Goal: Transaction & Acquisition: Purchase product/service

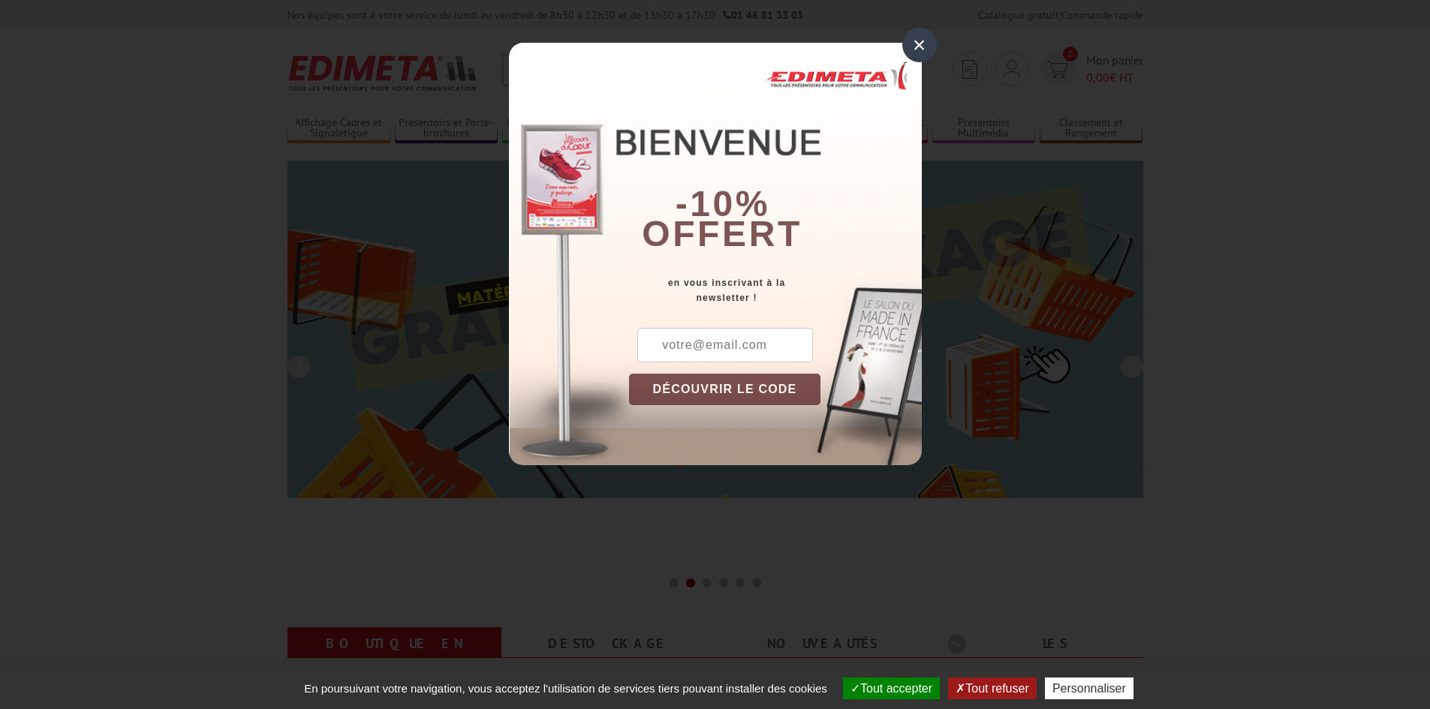
click at [923, 43] on div "×" at bounding box center [919, 45] width 35 height 35
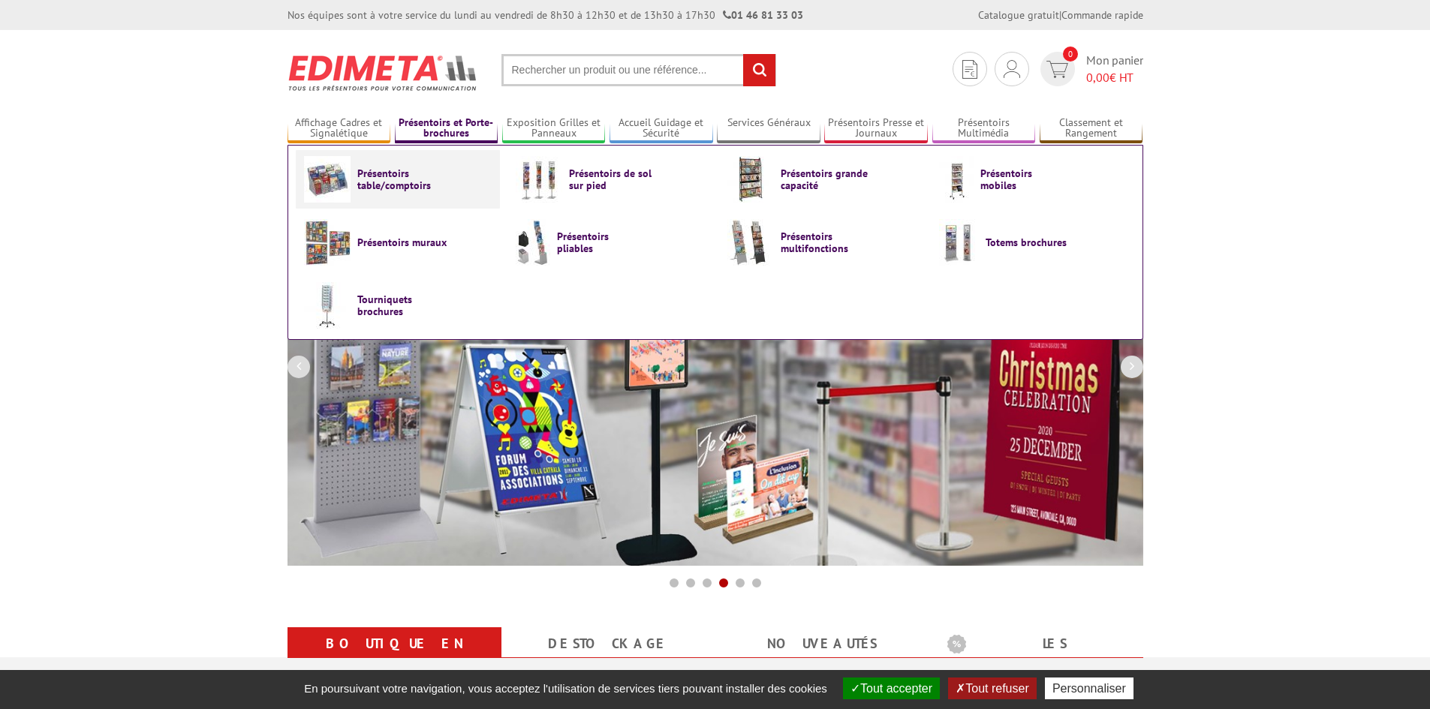
click at [395, 185] on span "Présentoirs table/comptoirs" at bounding box center [402, 179] width 90 height 24
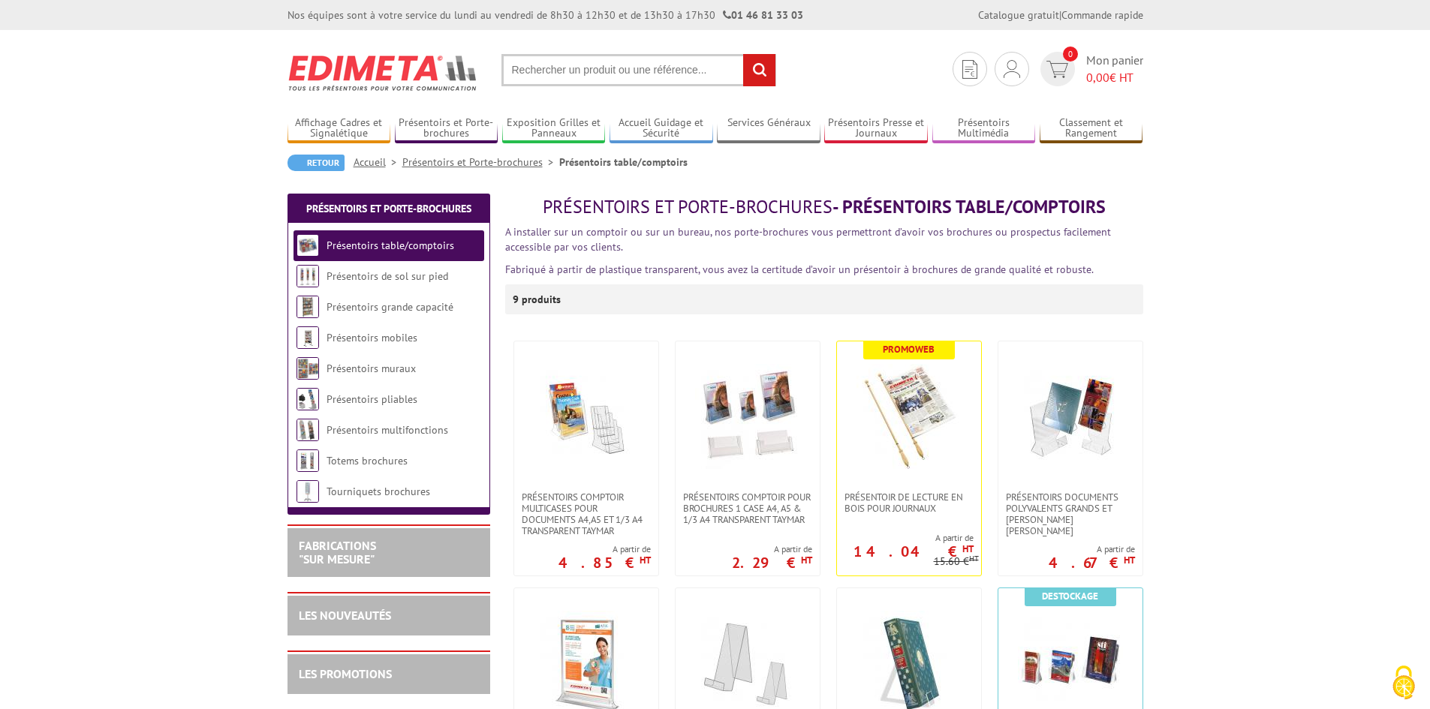
click at [586, 64] on input "text" at bounding box center [638, 70] width 275 height 32
type input "presentoir plexi"
click at [743, 54] on input "rechercher" at bounding box center [759, 70] width 32 height 32
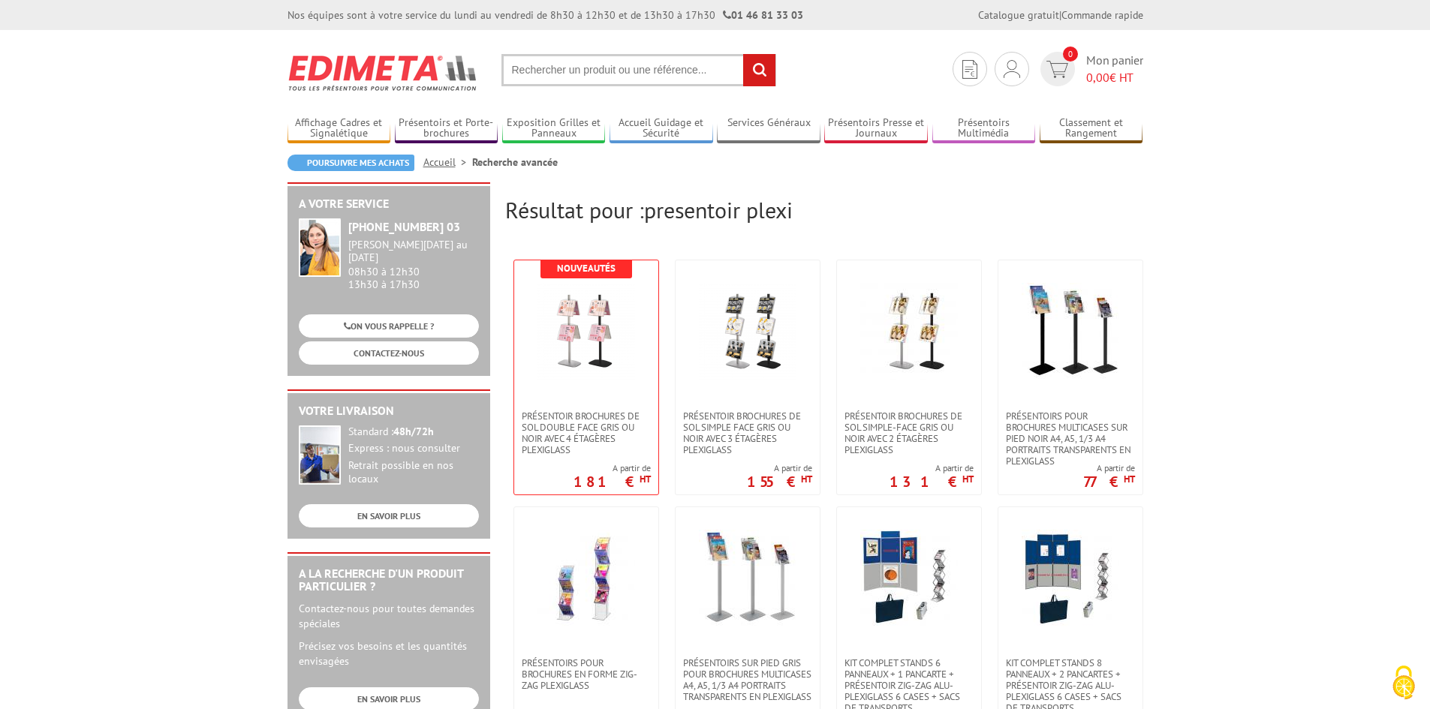
click at [576, 65] on input "text" at bounding box center [638, 70] width 275 height 32
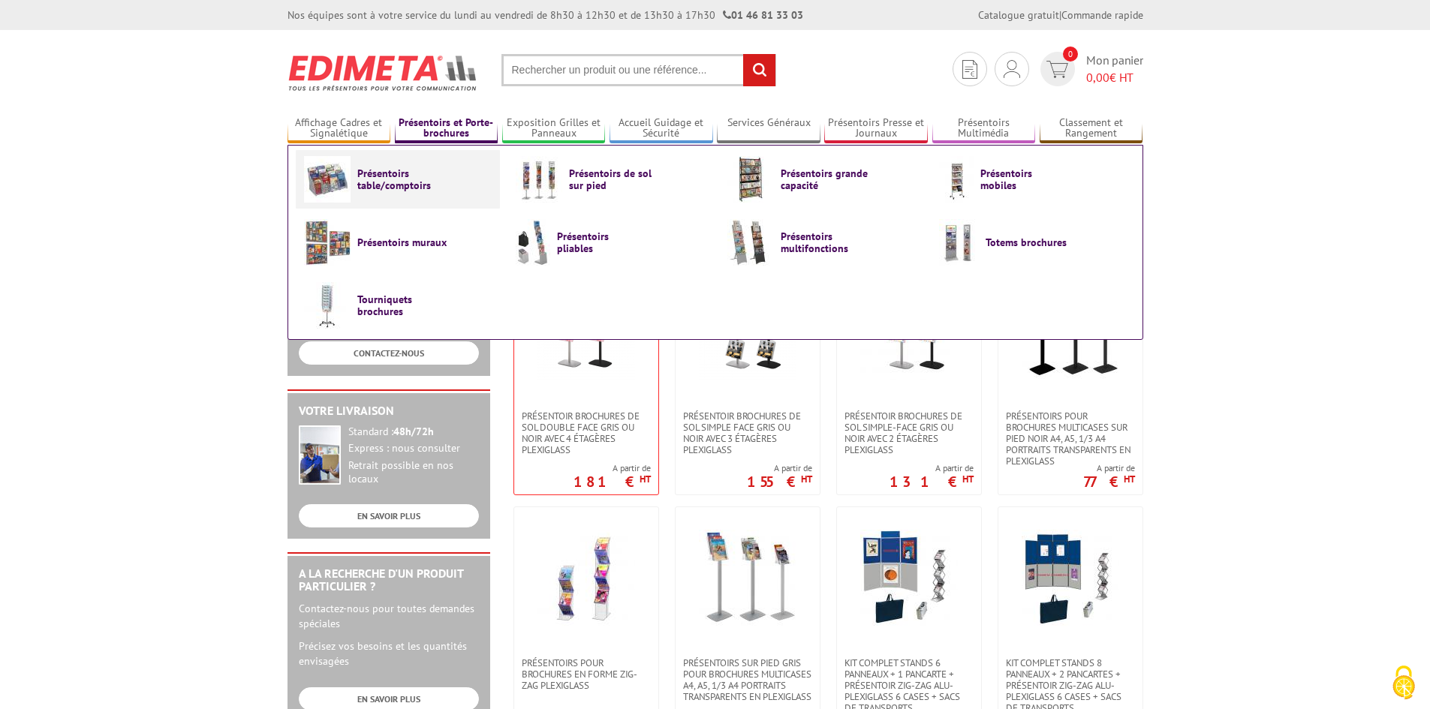
click at [381, 174] on span "Présentoirs table/comptoirs" at bounding box center [402, 179] width 90 height 24
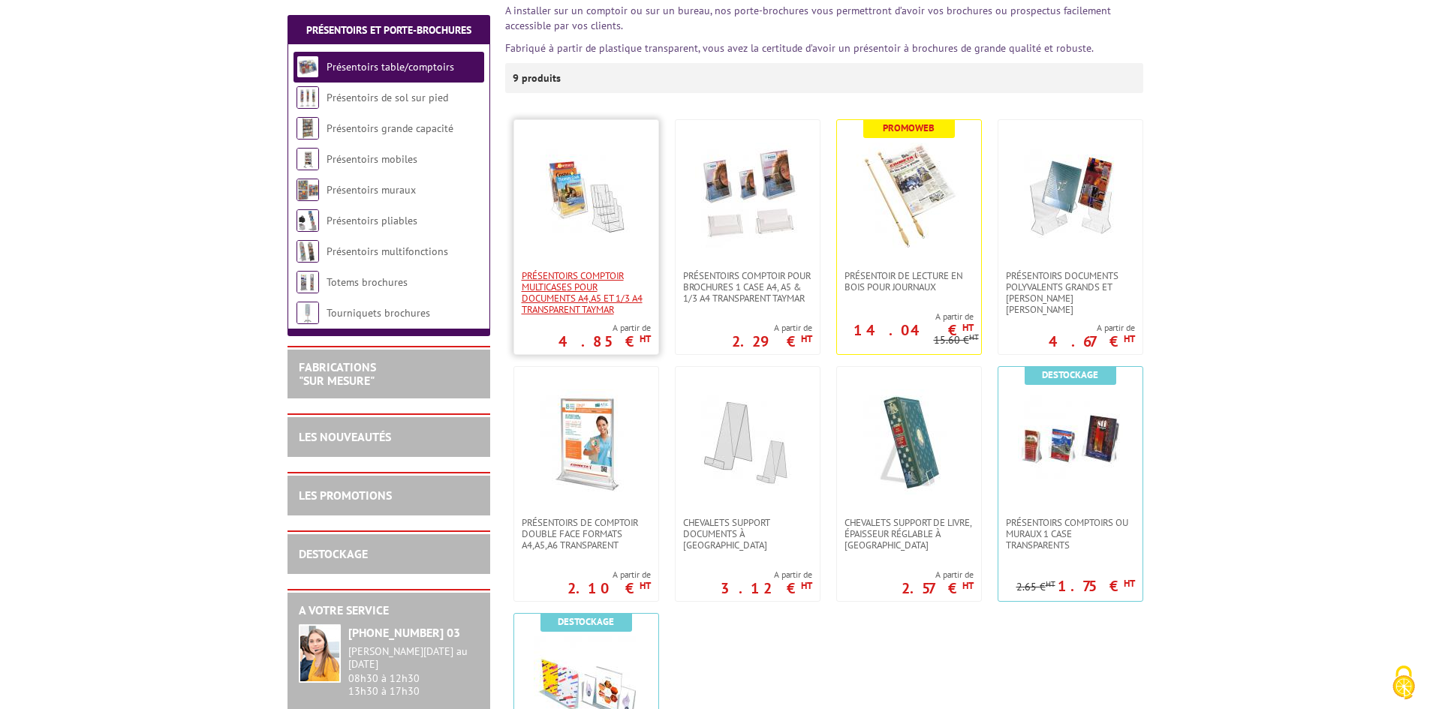
scroll to position [225, 0]
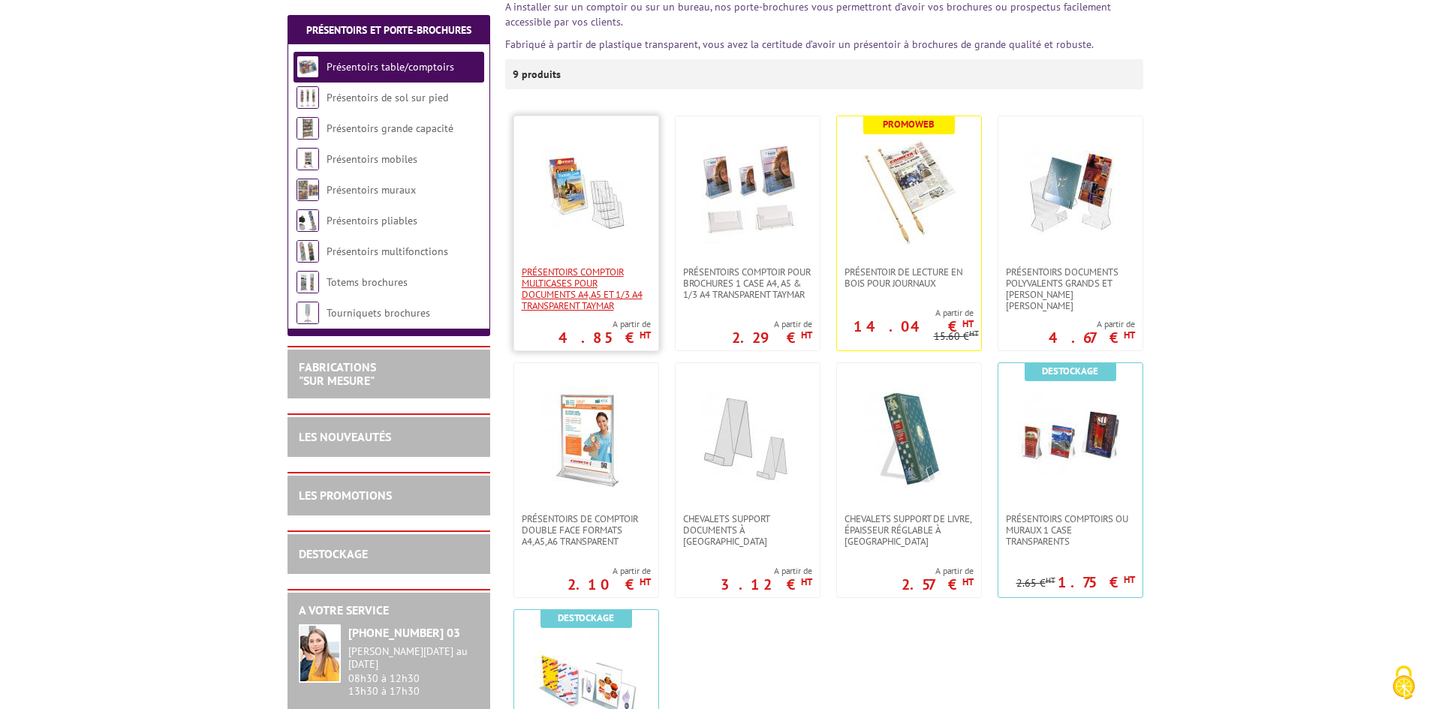
click at [574, 296] on span "Présentoirs comptoir multicases POUR DOCUMENTS A4,A5 ET 1/3 A4 TRANSPARENT TAYM…" at bounding box center [586, 289] width 129 height 45
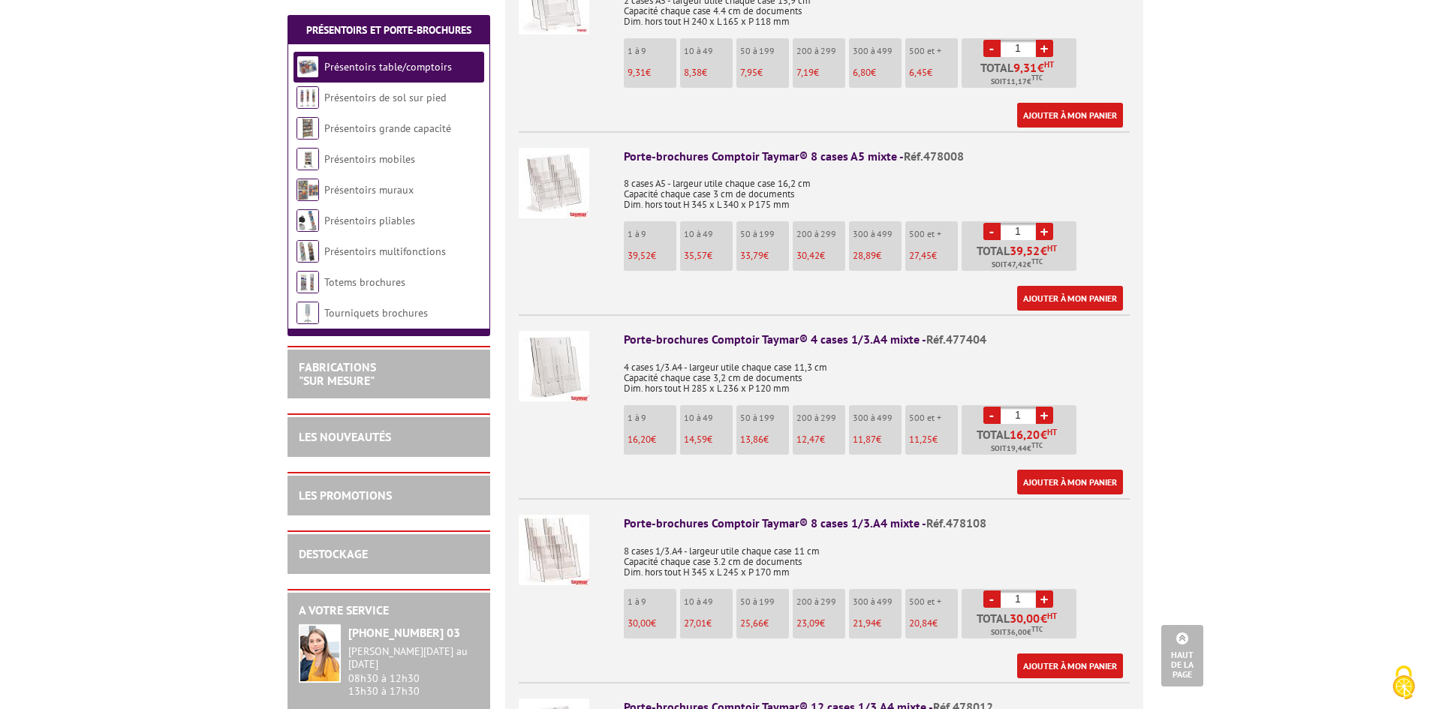
scroll to position [2477, 0]
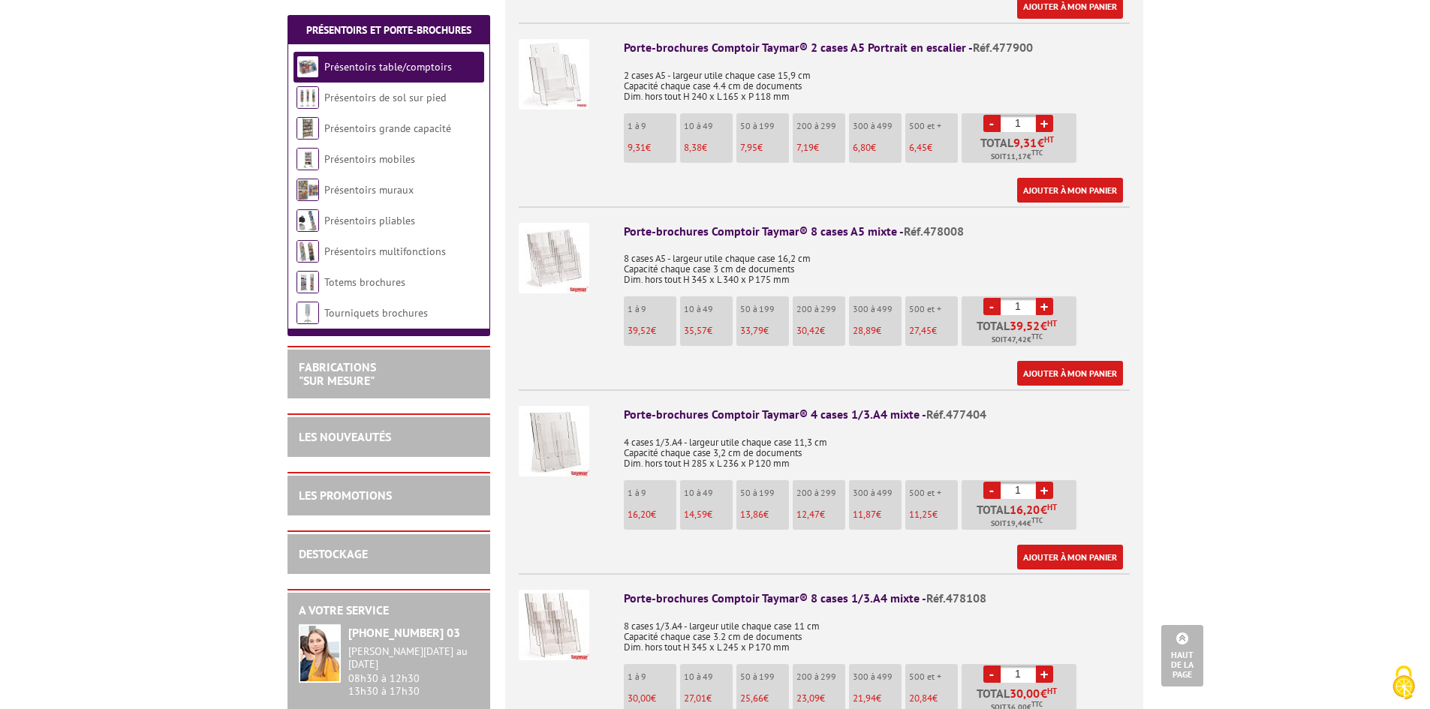
click at [538, 433] on img at bounding box center [554, 441] width 71 height 71
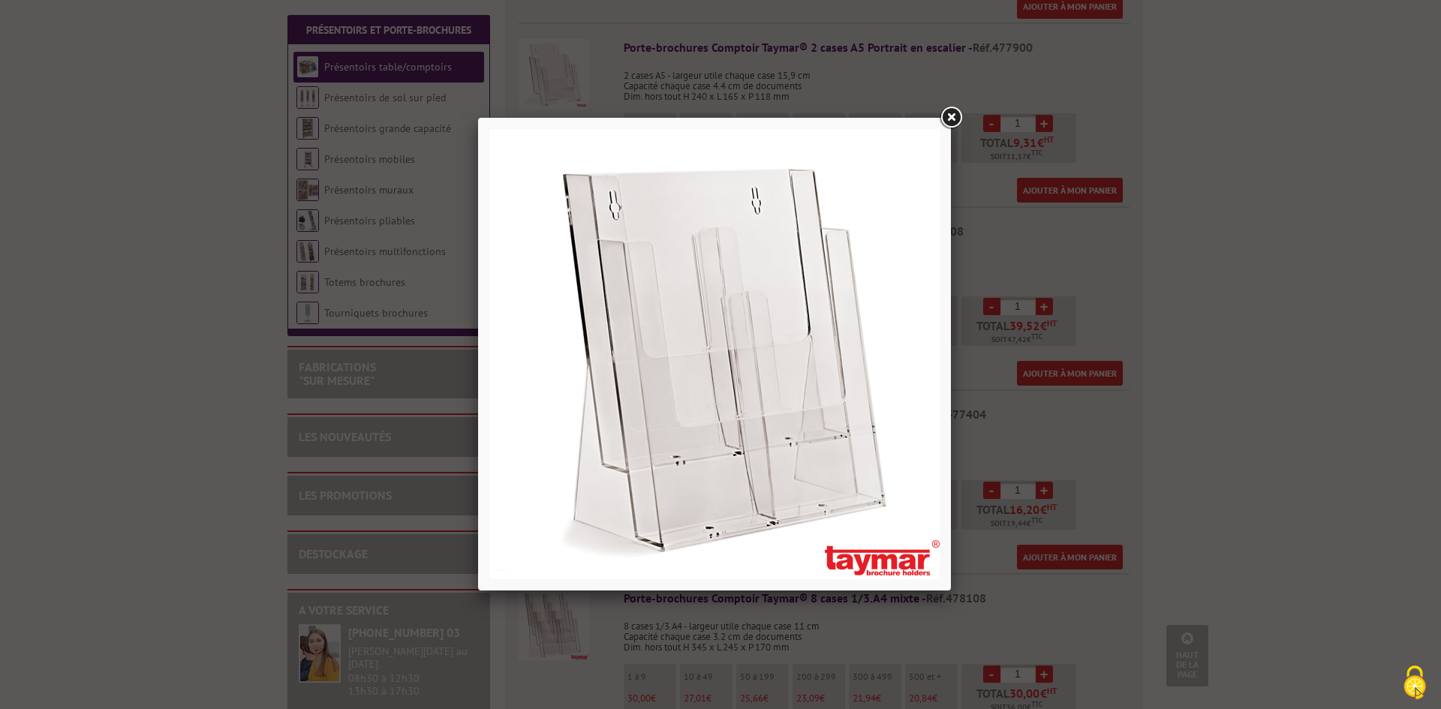
click at [953, 127] on link at bounding box center [951, 117] width 27 height 27
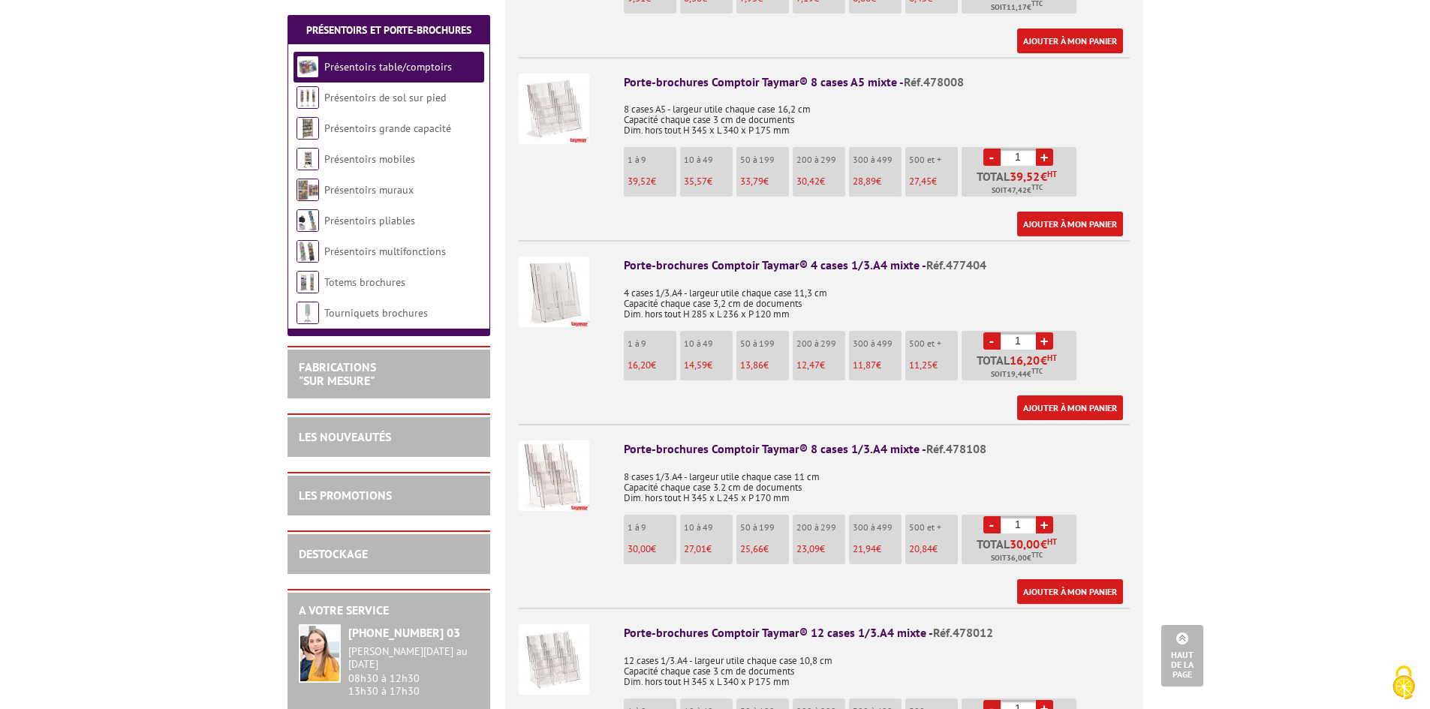
scroll to position [2553, 0]
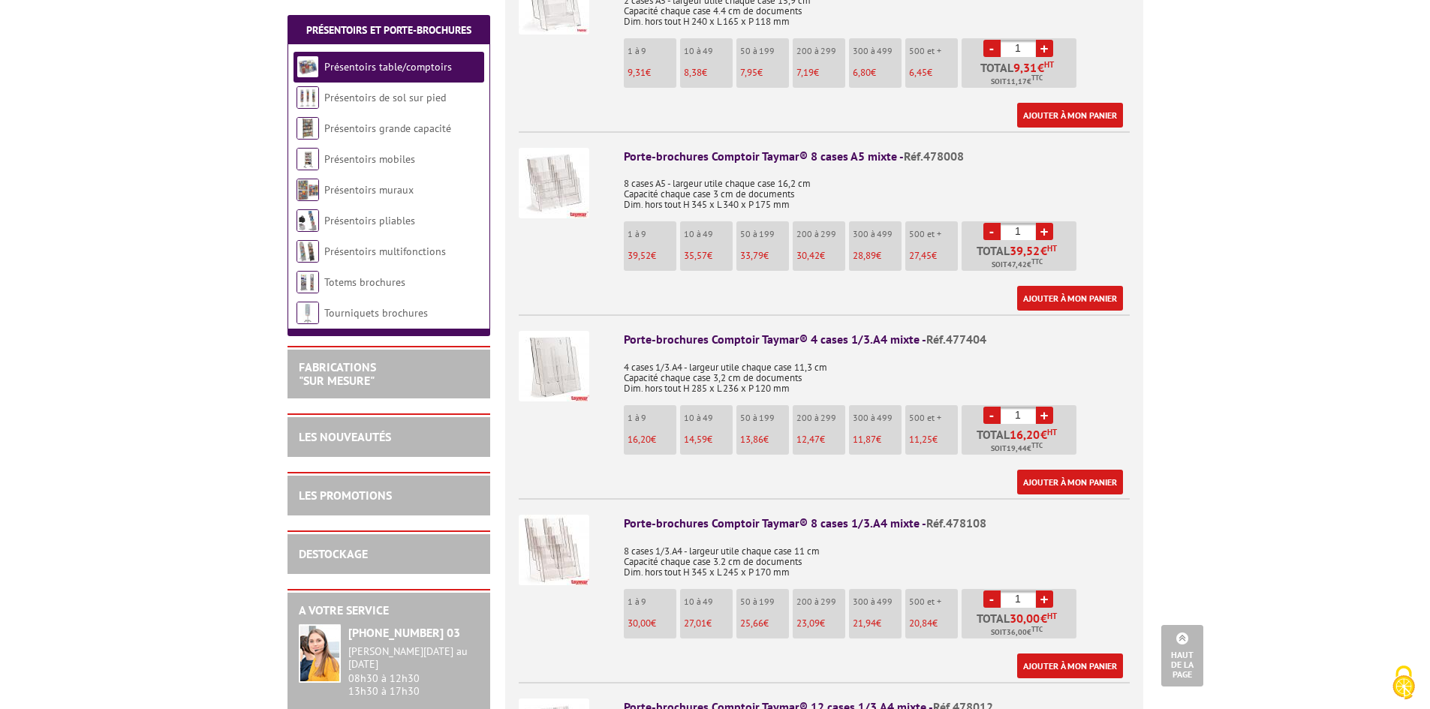
click at [586, 524] on img at bounding box center [554, 550] width 71 height 71
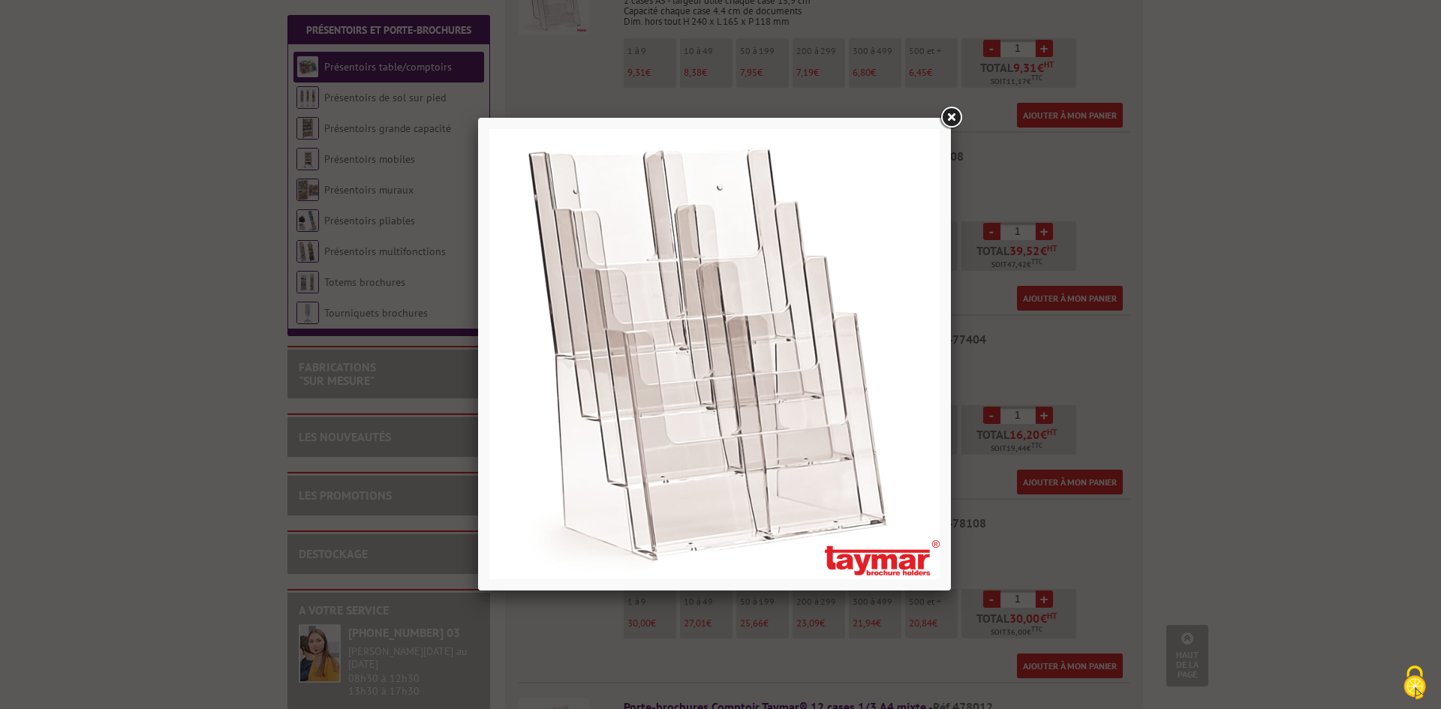
click at [950, 122] on link at bounding box center [951, 117] width 27 height 27
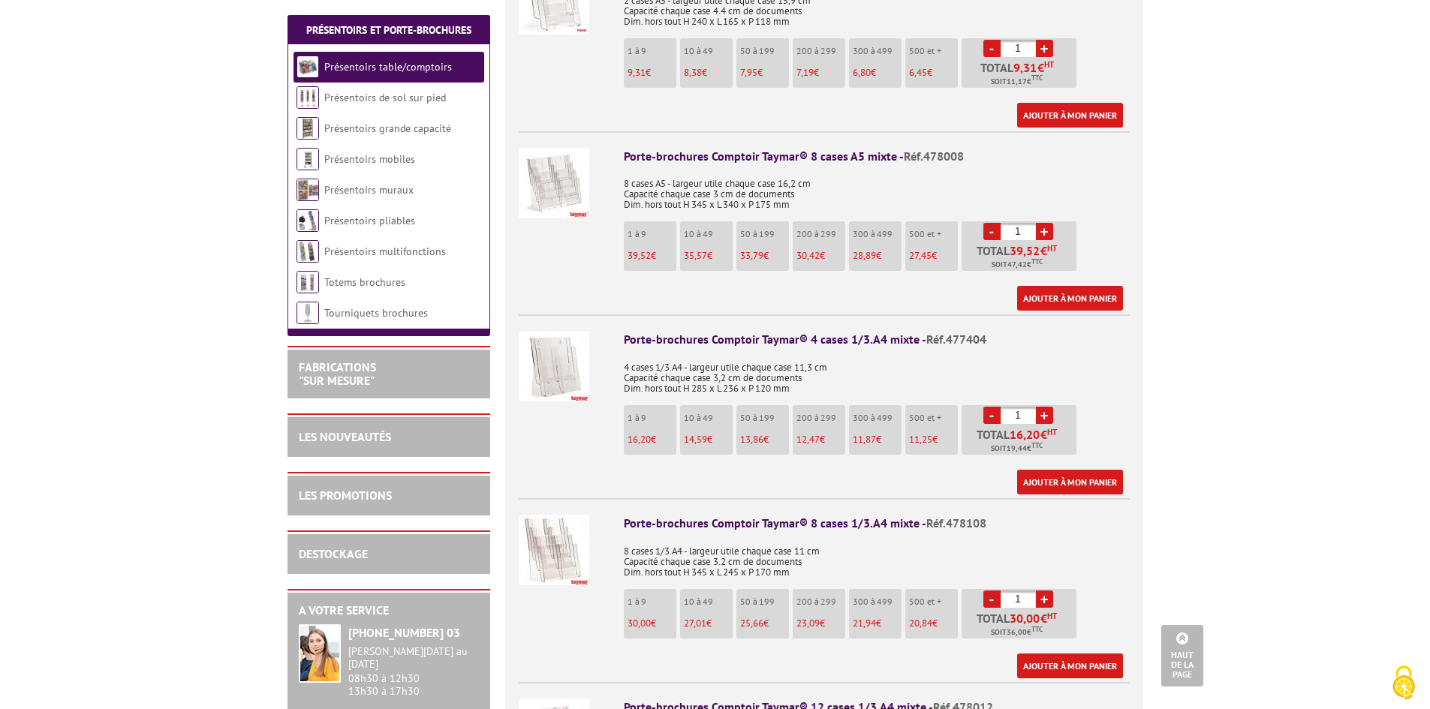
scroll to position [2477, 0]
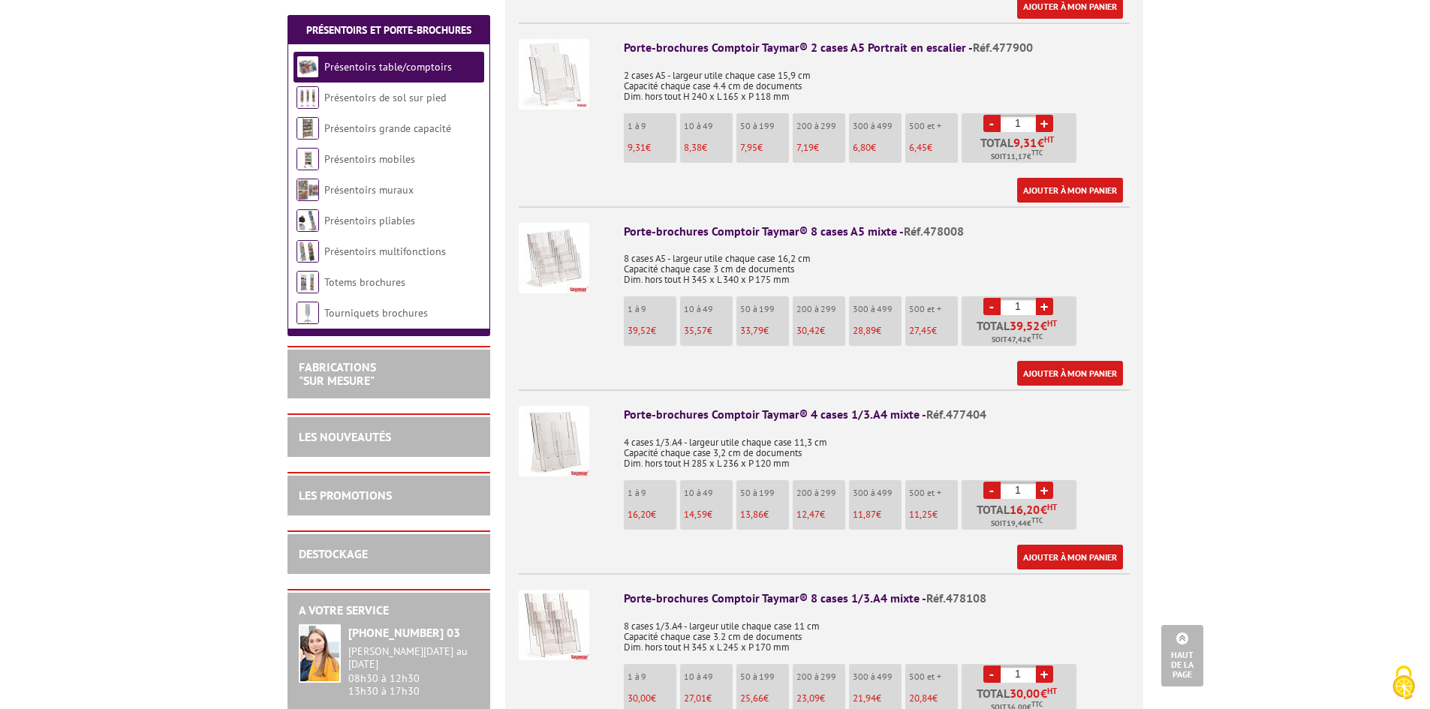
click at [565, 446] on img at bounding box center [554, 441] width 71 height 71
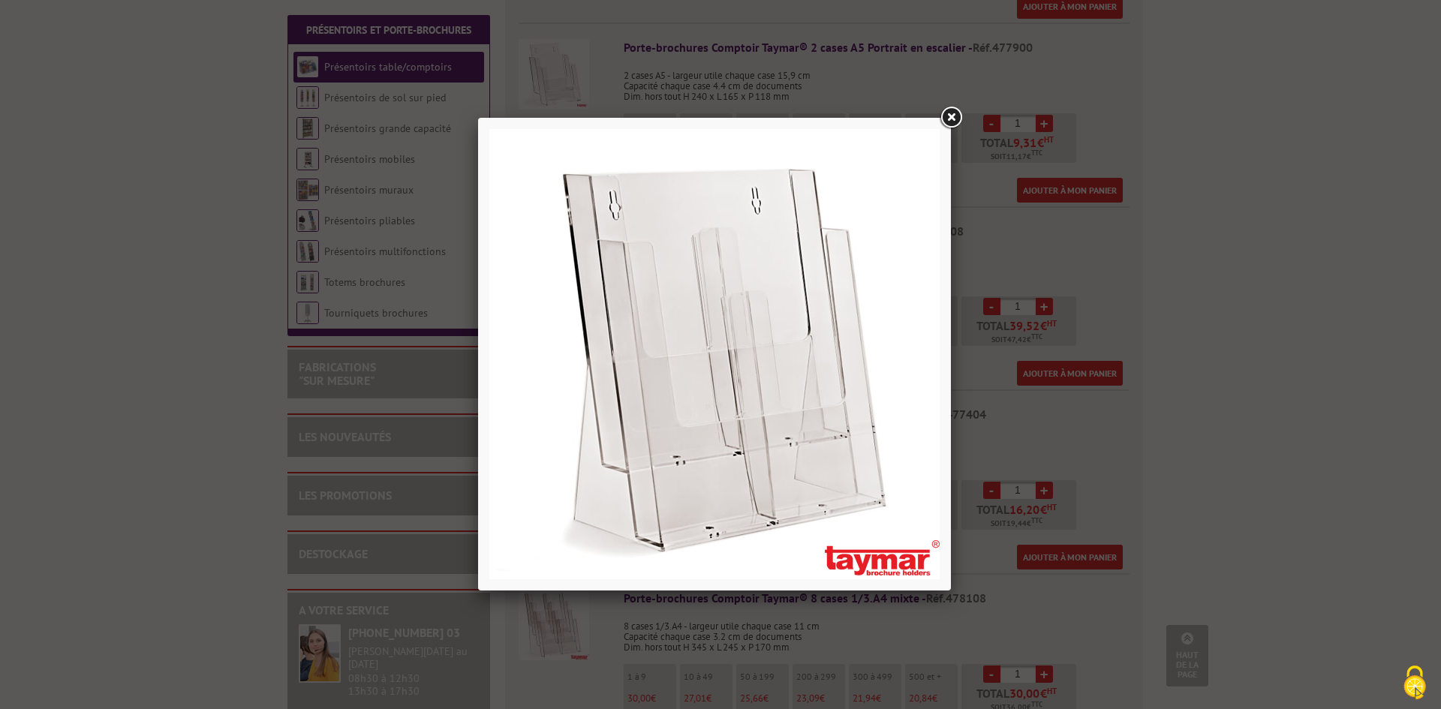
click at [952, 119] on link at bounding box center [951, 117] width 27 height 27
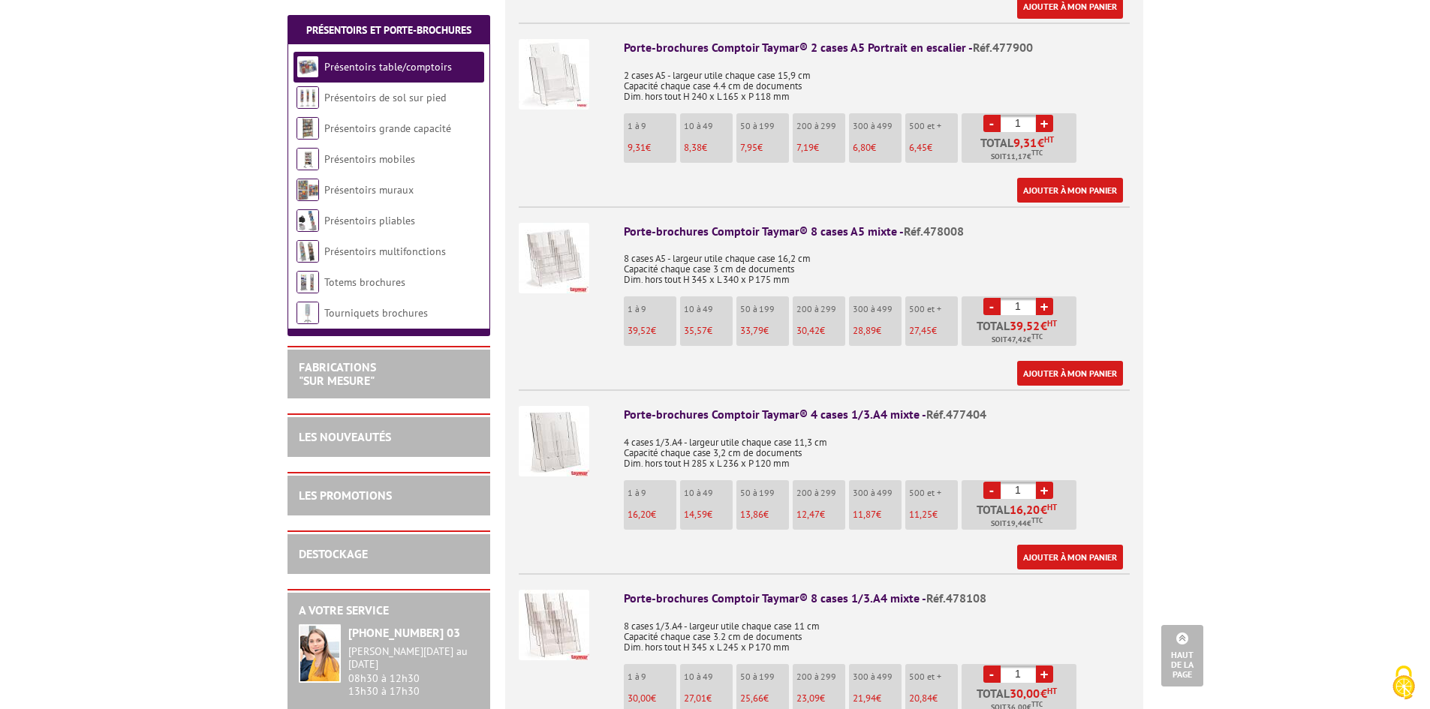
click at [550, 244] on img at bounding box center [554, 258] width 71 height 71
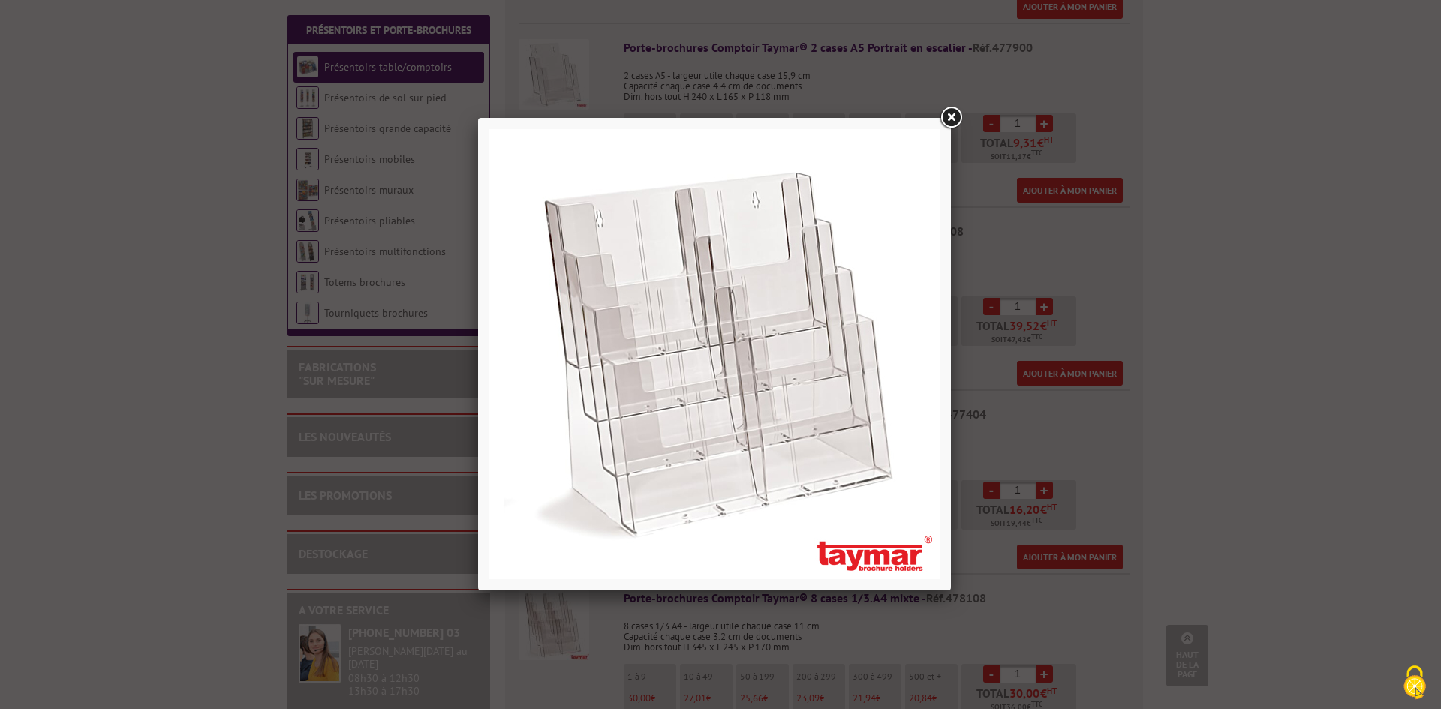
click at [951, 119] on link at bounding box center [951, 117] width 27 height 27
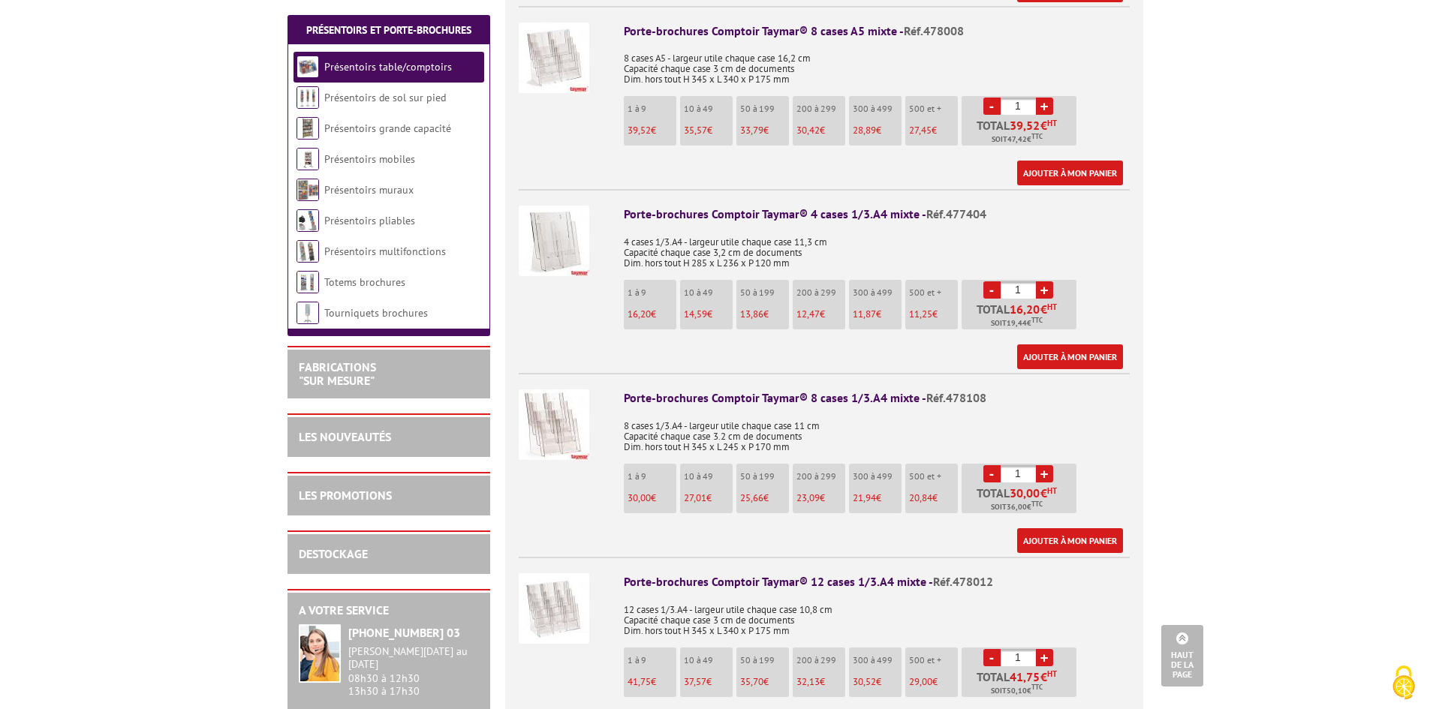
scroll to position [2703, 0]
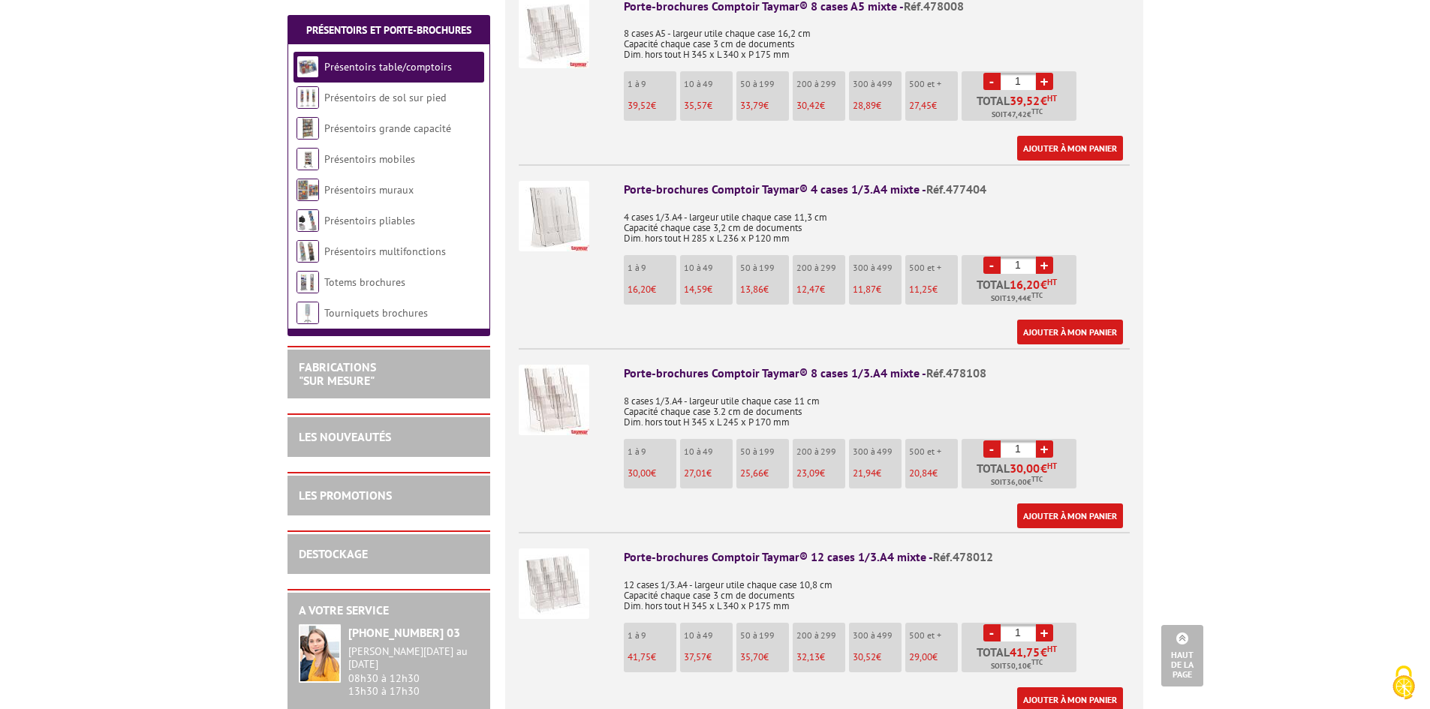
click at [559, 432] on li "Porte-brochures Comptoir Taymar® 8 cases 1/3.A4 mixte - Réf.478108 8 cases 1/3.…" at bounding box center [824, 438] width 611 height 180
click at [559, 403] on img at bounding box center [554, 400] width 71 height 71
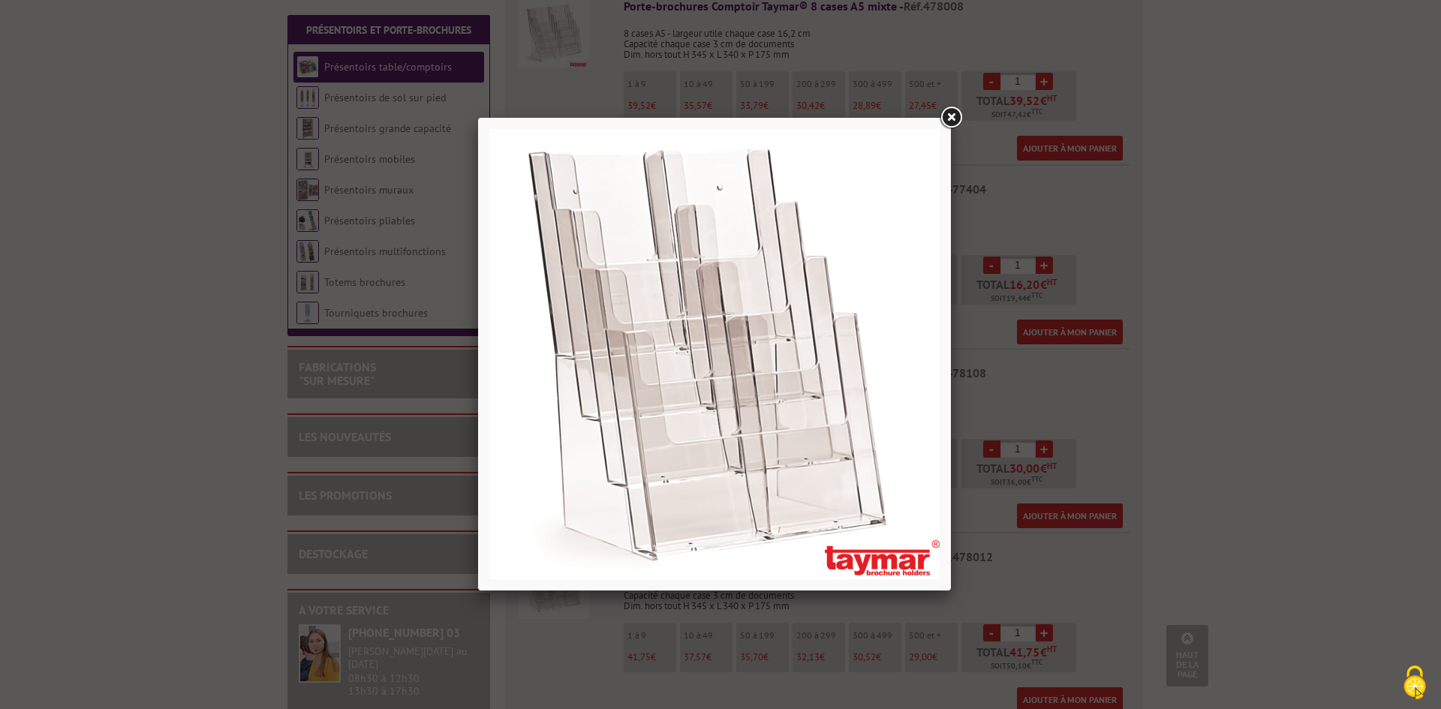
click at [959, 104] on link at bounding box center [951, 117] width 27 height 27
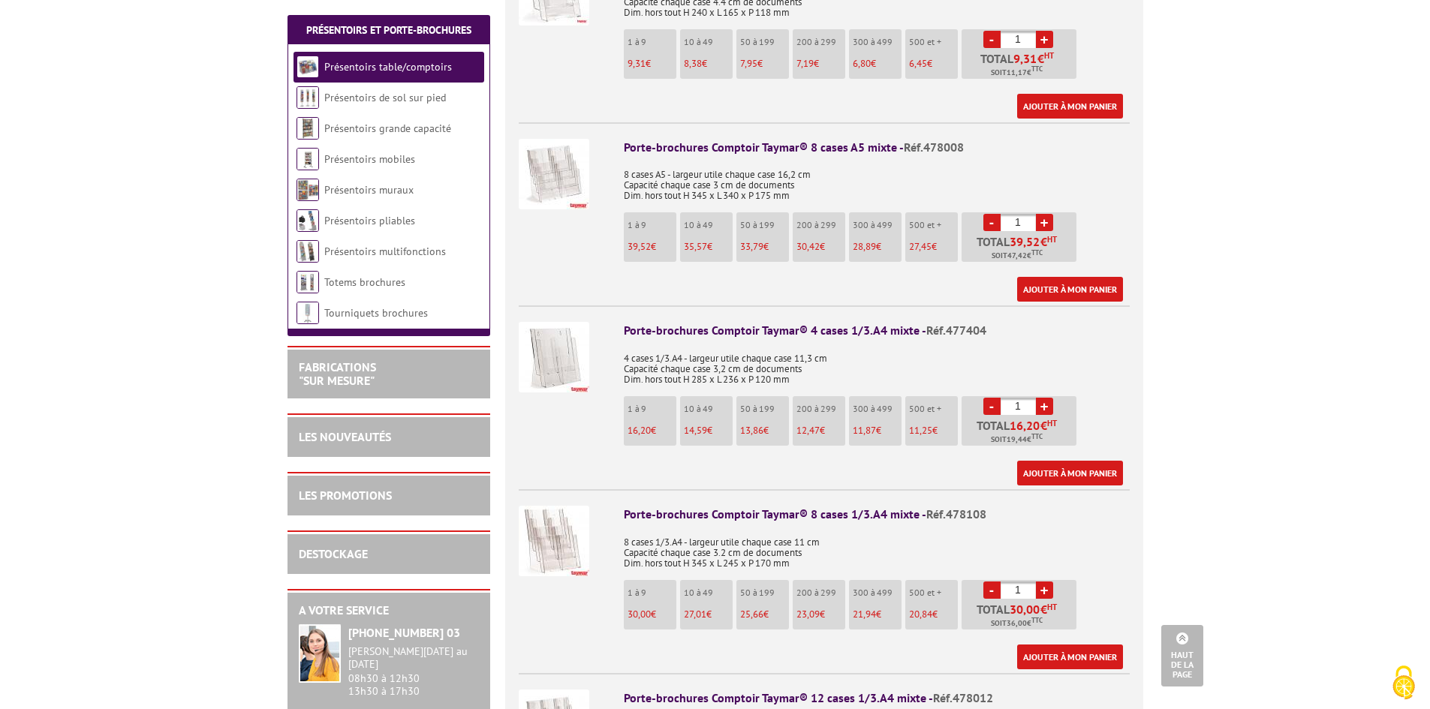
scroll to position [2553, 0]
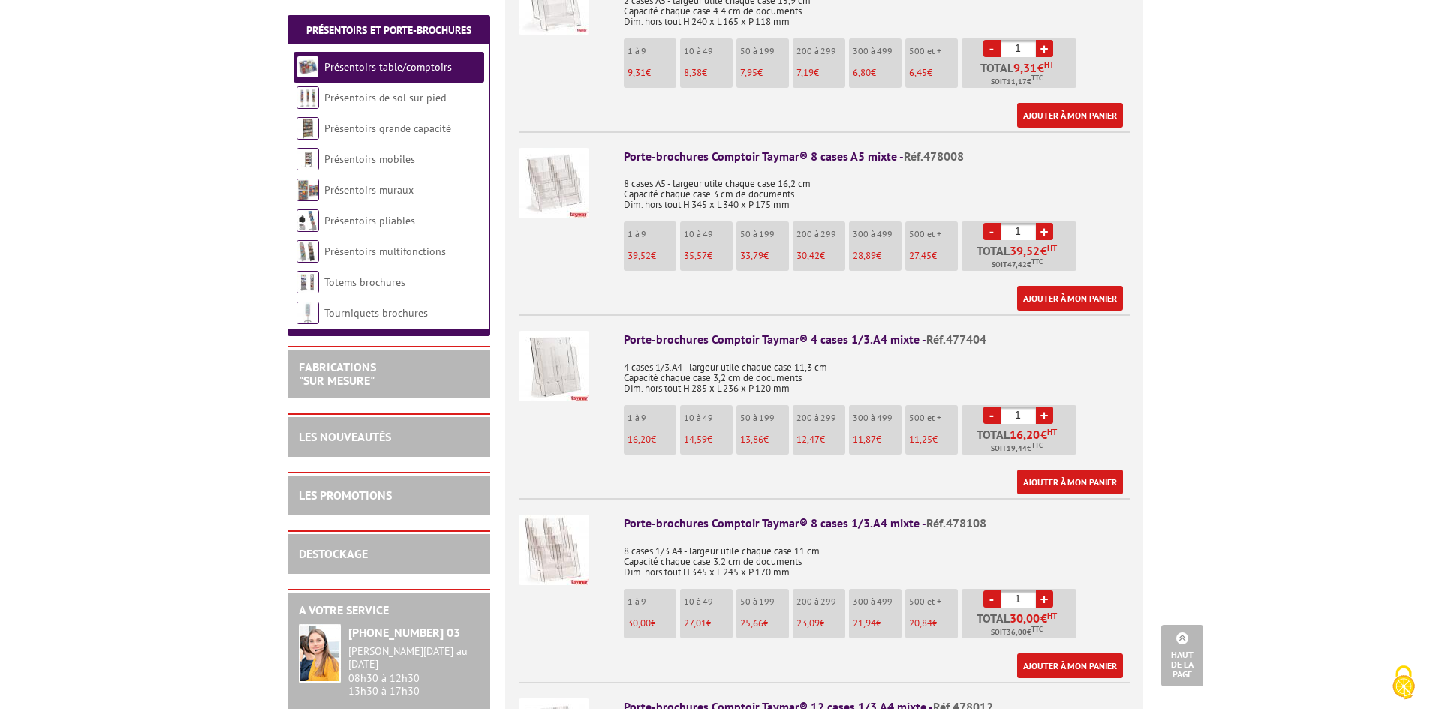
click at [574, 171] on img at bounding box center [554, 183] width 71 height 71
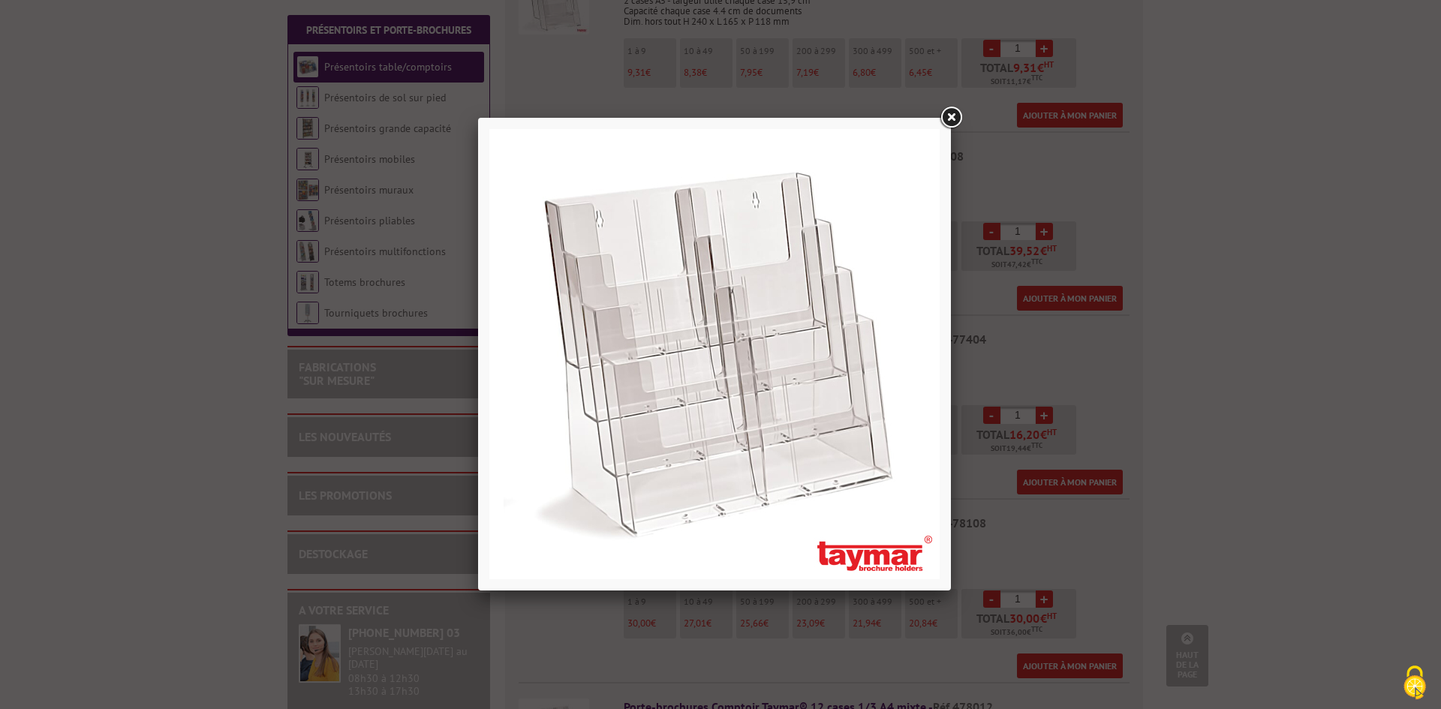
click at [955, 118] on link at bounding box center [951, 117] width 27 height 27
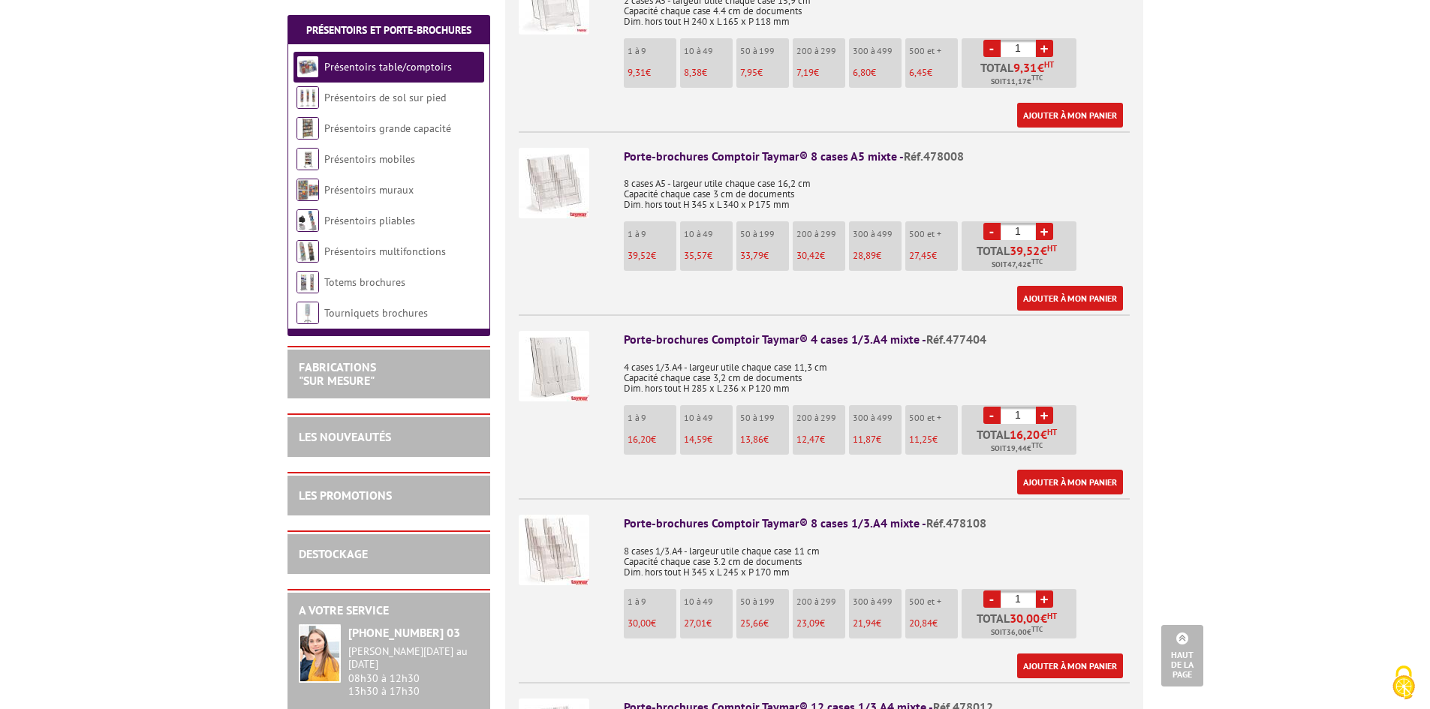
click at [532, 359] on img at bounding box center [554, 366] width 71 height 71
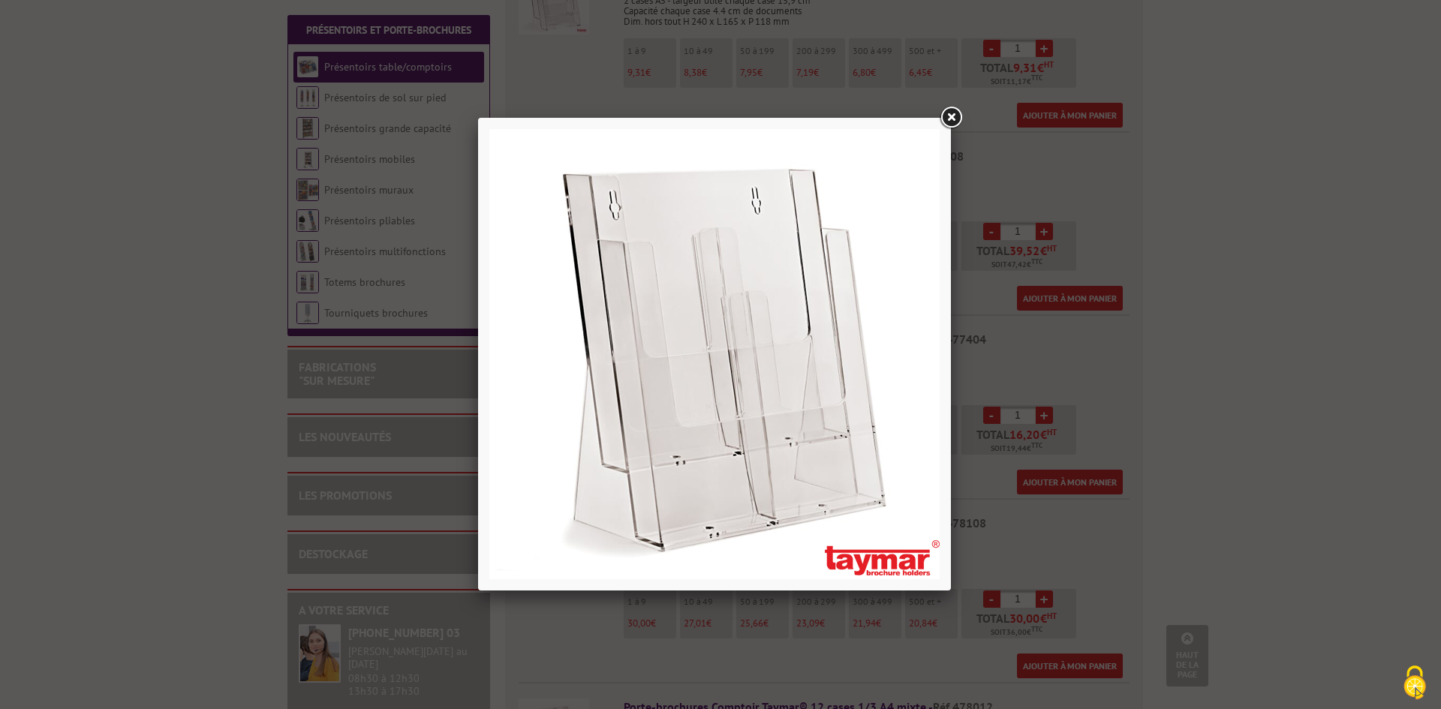
click at [947, 112] on link at bounding box center [951, 117] width 27 height 27
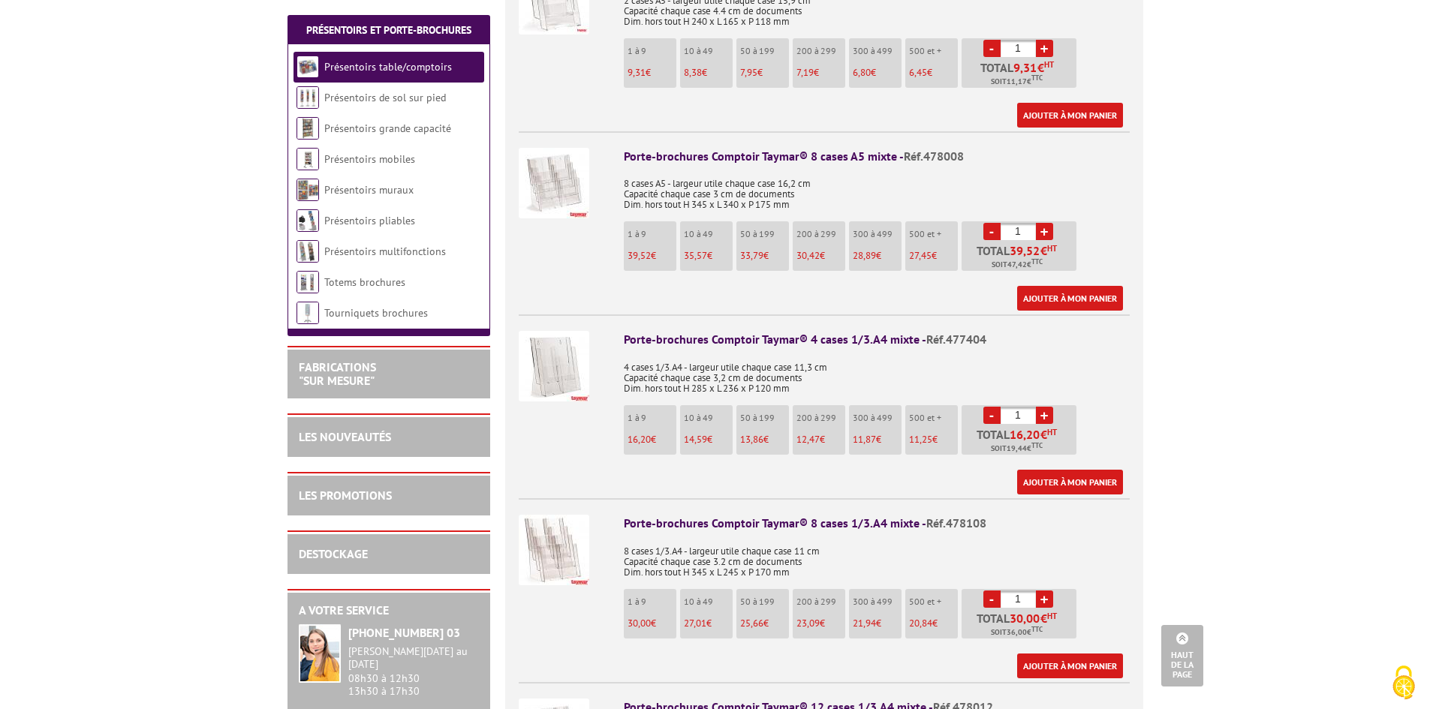
click at [548, 568] on div at bounding box center [566, 548] width 94 height 97
click at [548, 553] on img at bounding box center [554, 550] width 71 height 71
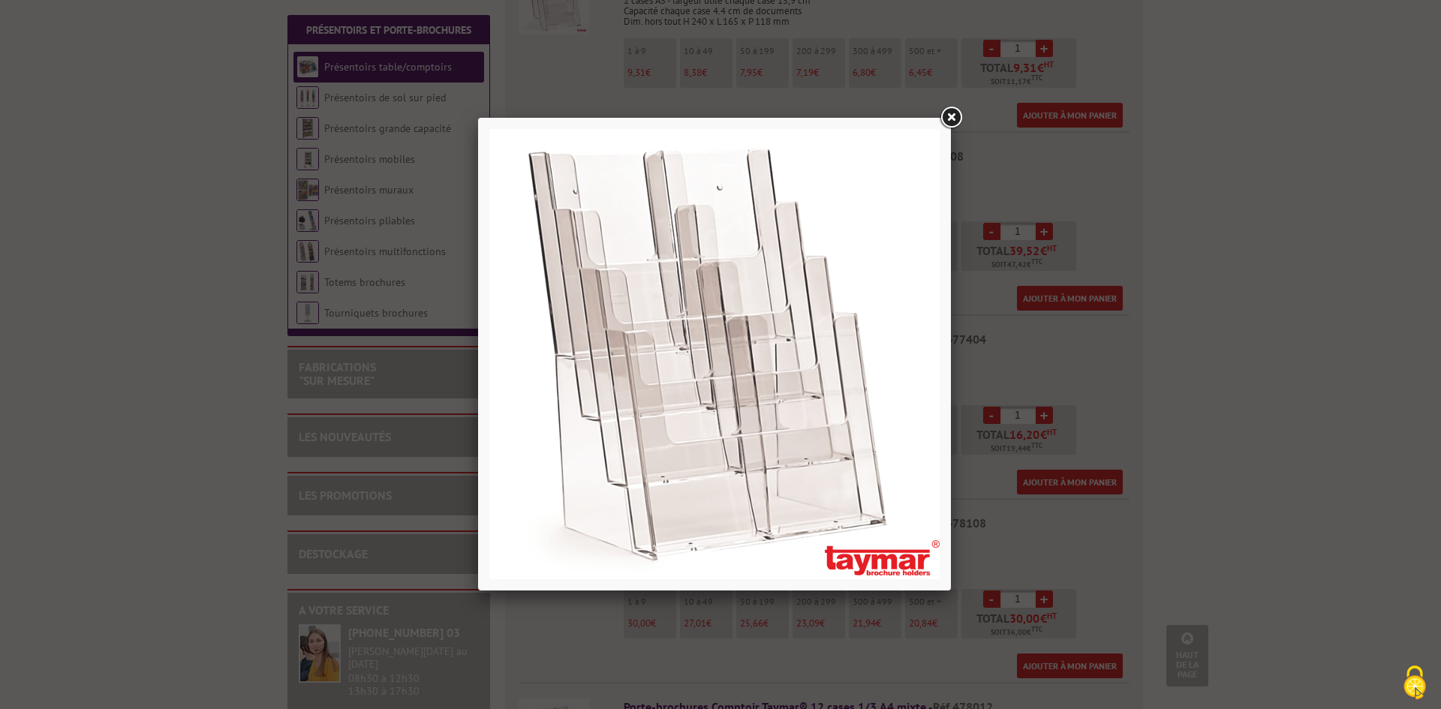
click at [953, 120] on link at bounding box center [951, 117] width 27 height 27
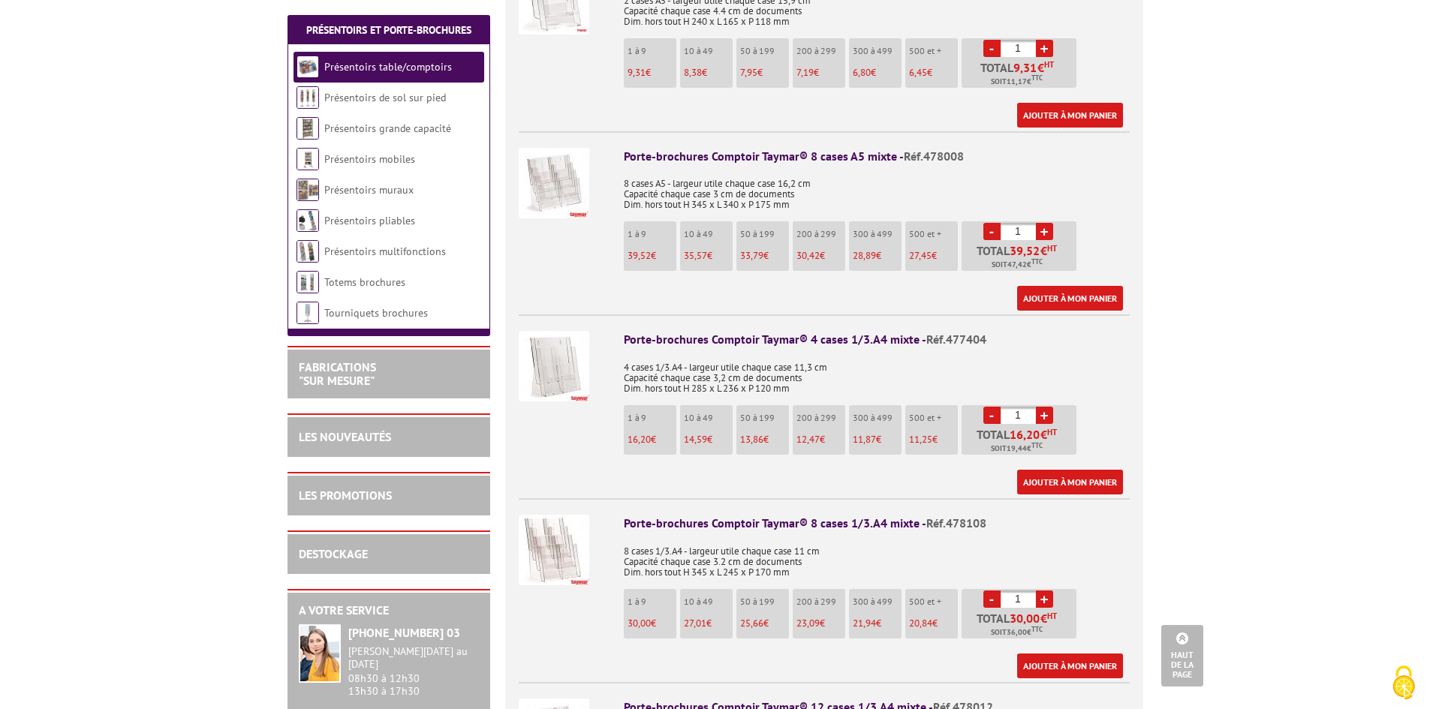
click at [546, 360] on img at bounding box center [554, 366] width 71 height 71
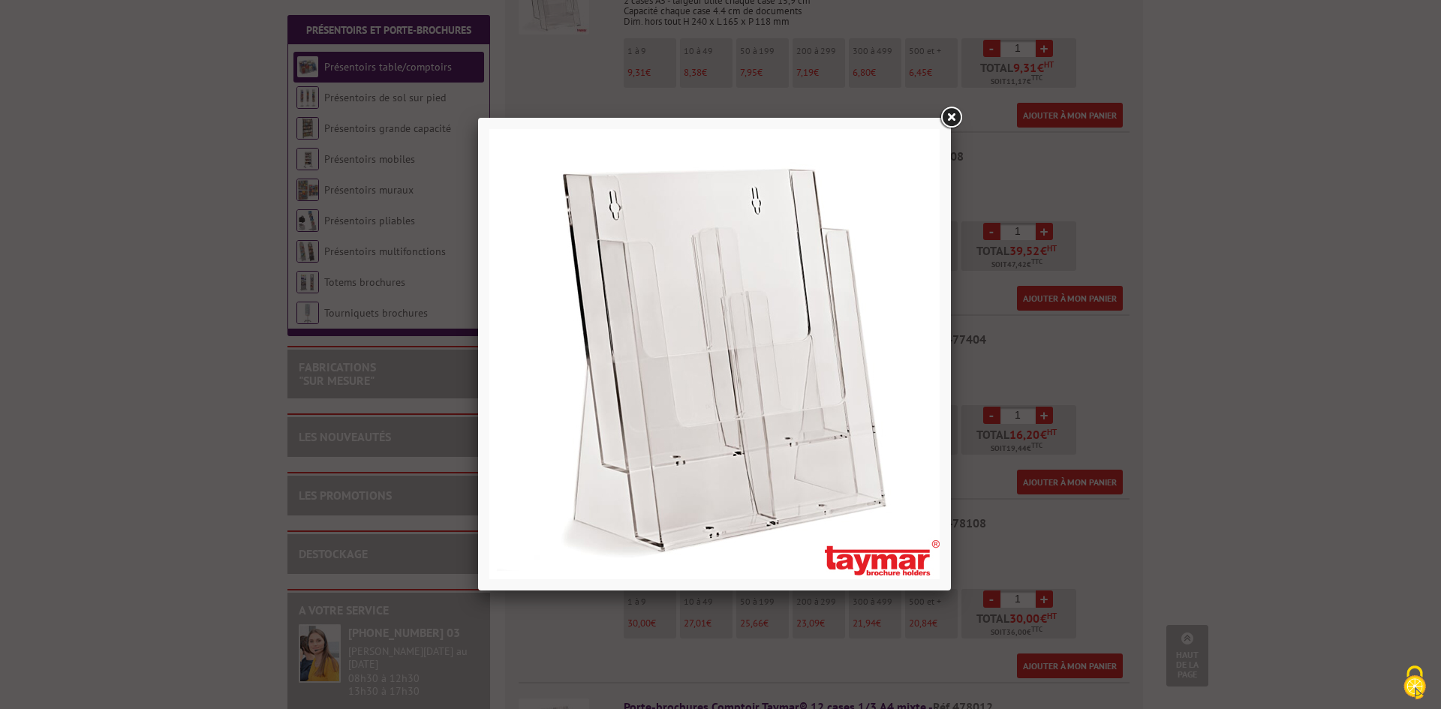
click at [954, 114] on link at bounding box center [951, 117] width 27 height 27
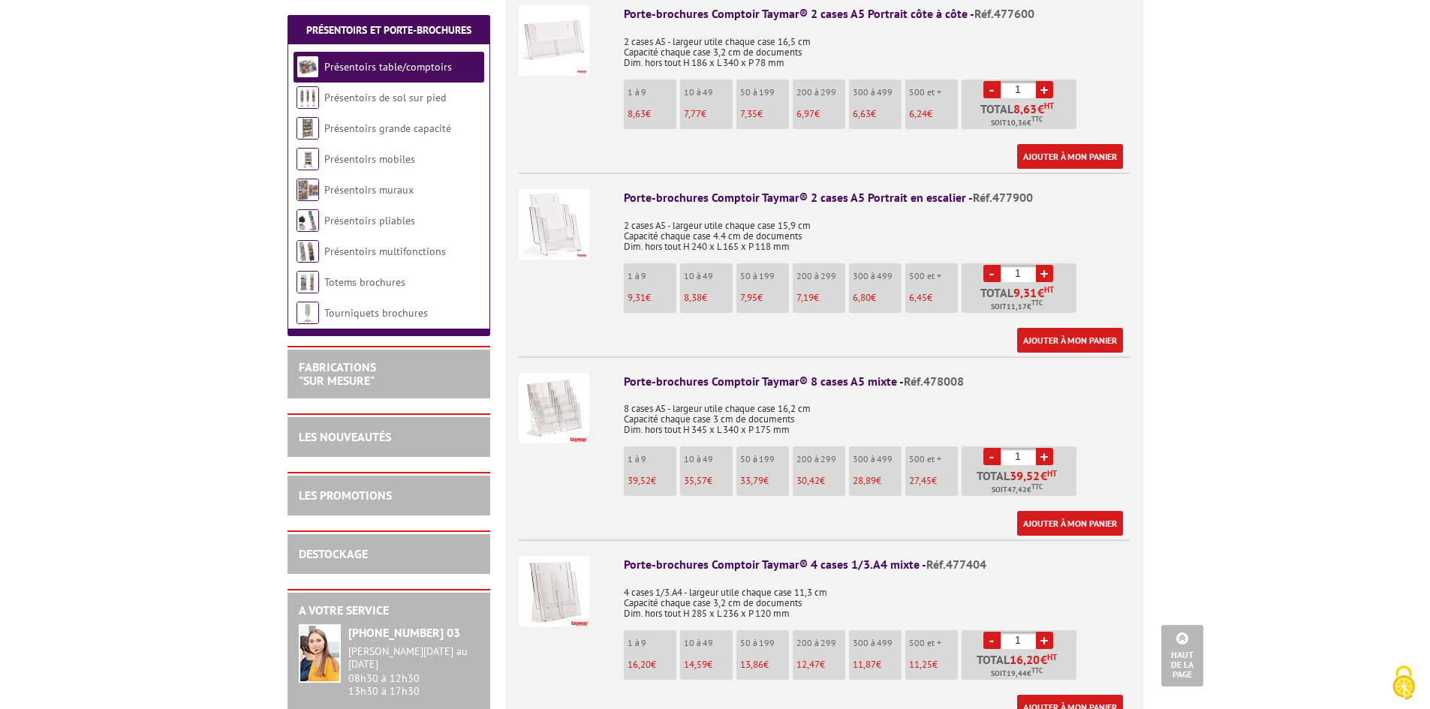
scroll to position [2252, 0]
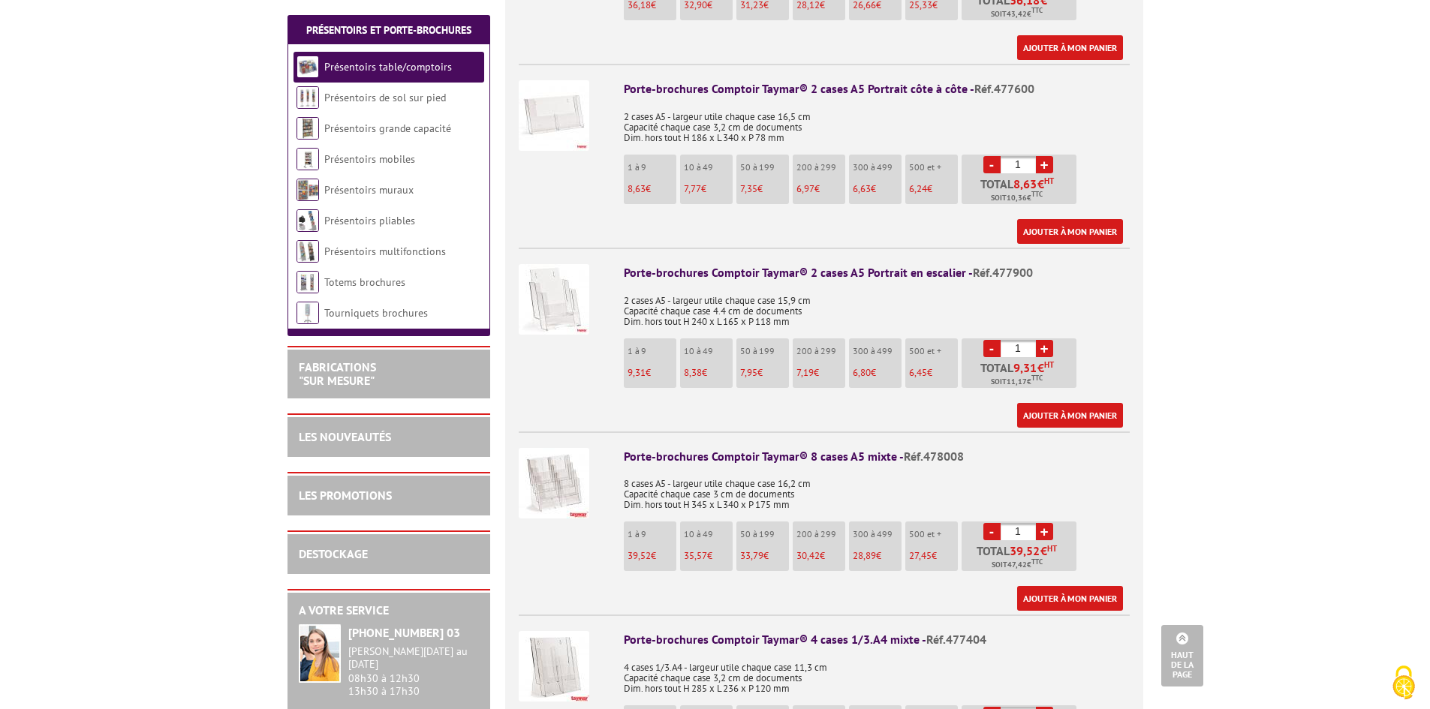
click at [565, 273] on img at bounding box center [554, 299] width 71 height 71
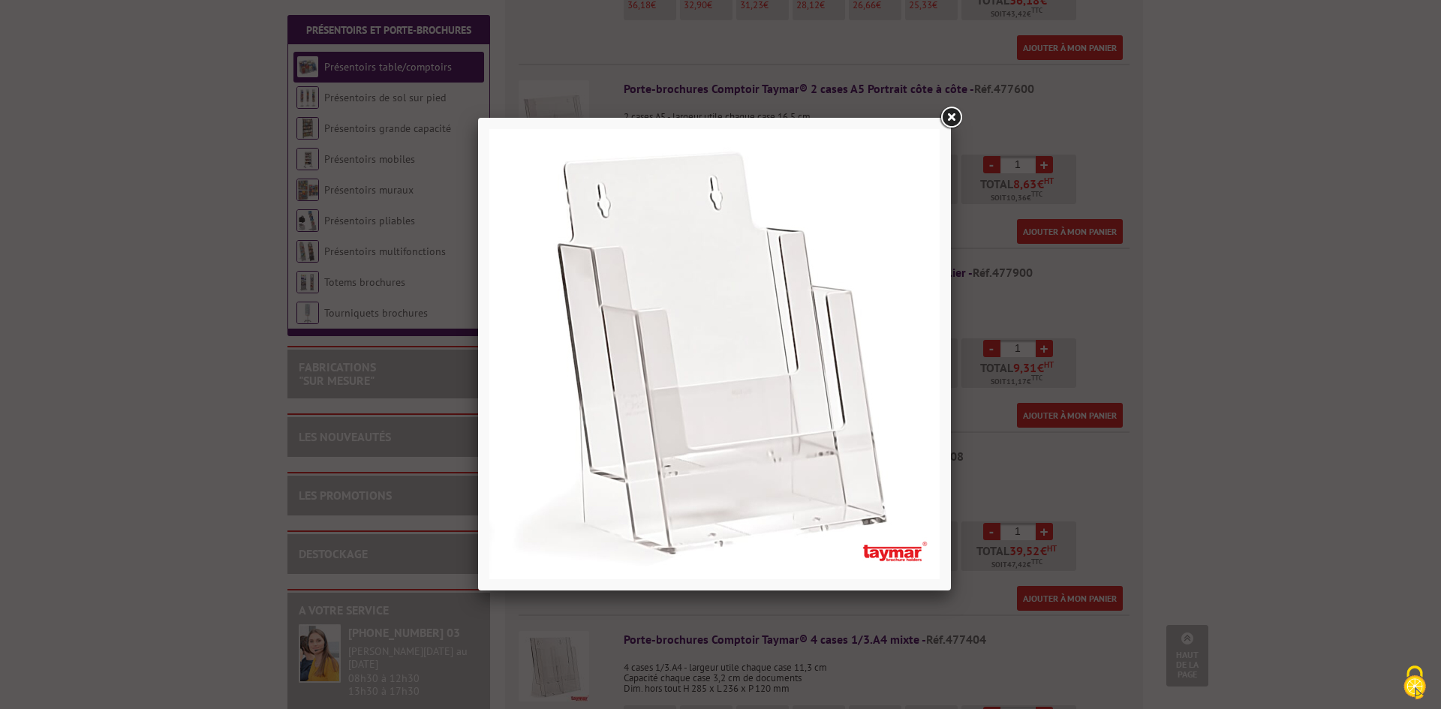
click at [953, 117] on link at bounding box center [951, 117] width 27 height 27
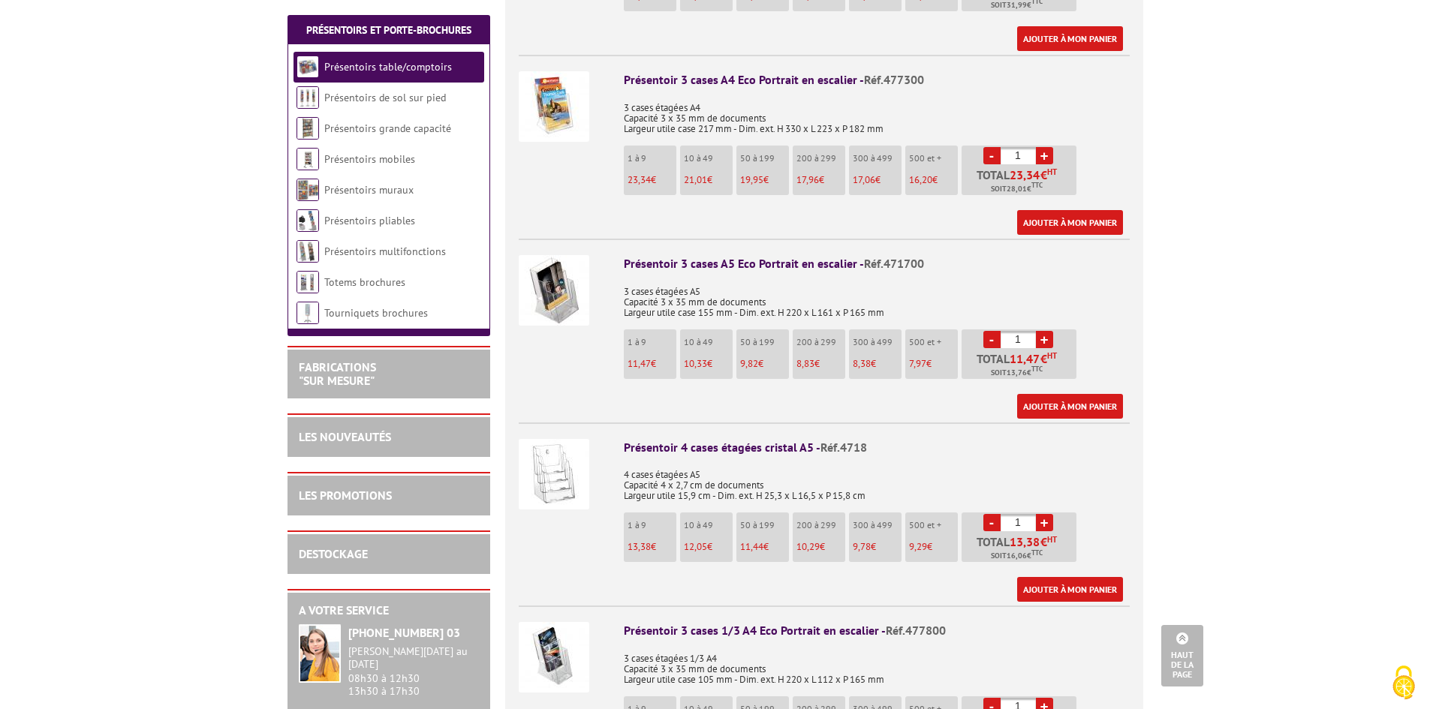
scroll to position [1051, 0]
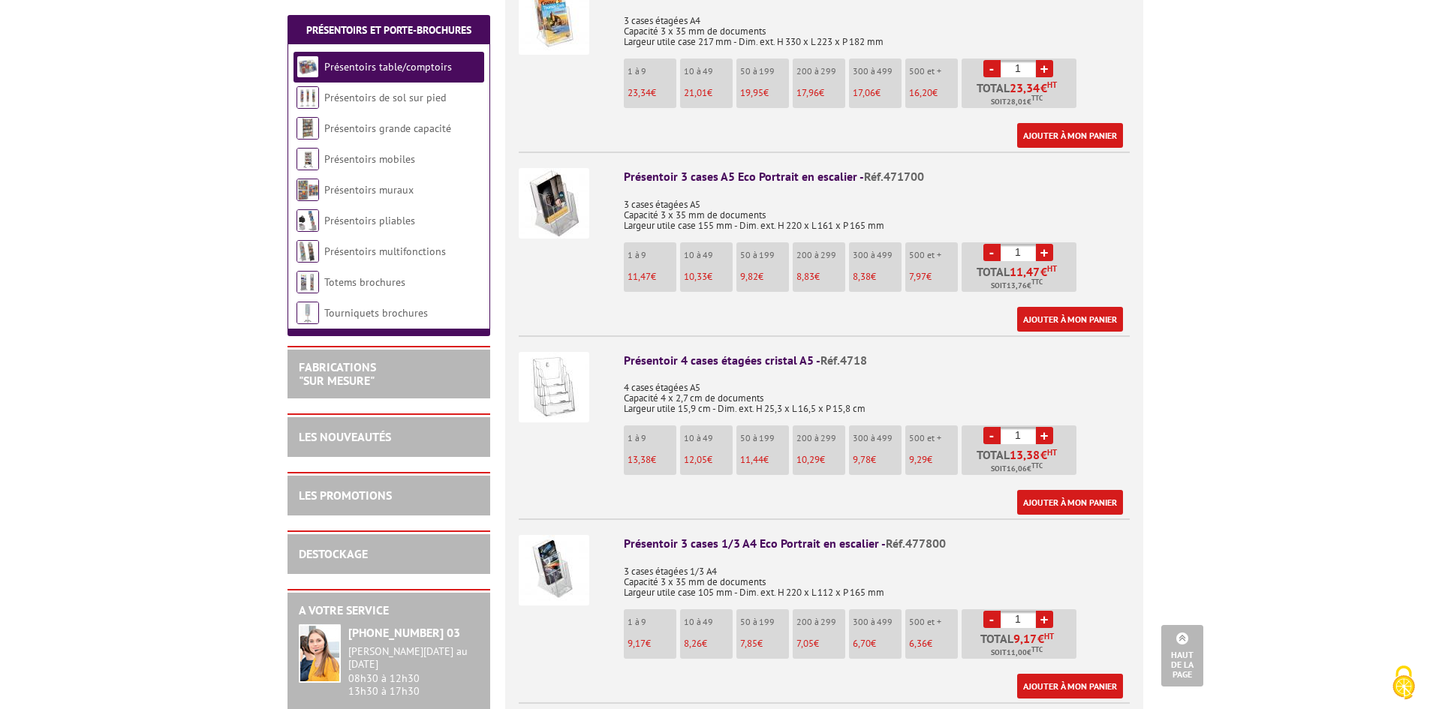
click at [563, 389] on img at bounding box center [554, 387] width 71 height 71
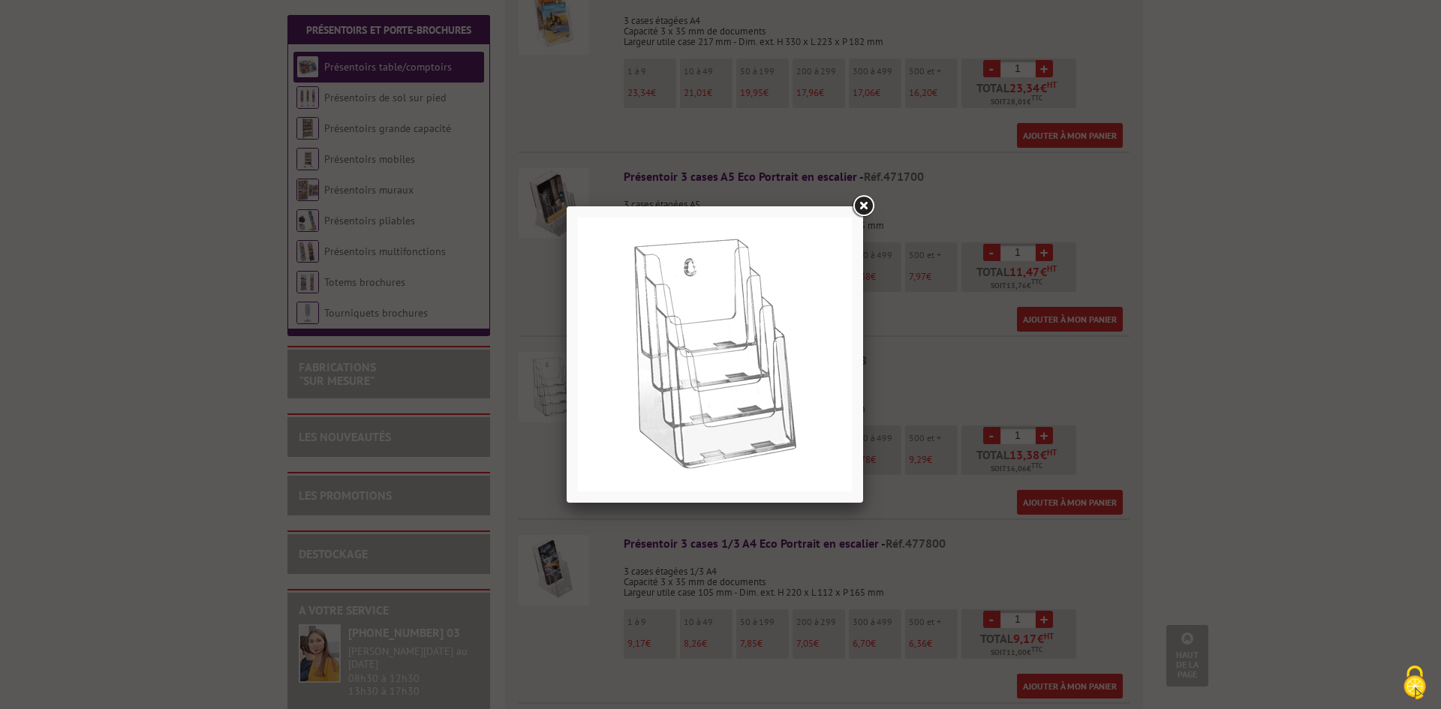
click at [862, 204] on link at bounding box center [863, 206] width 27 height 27
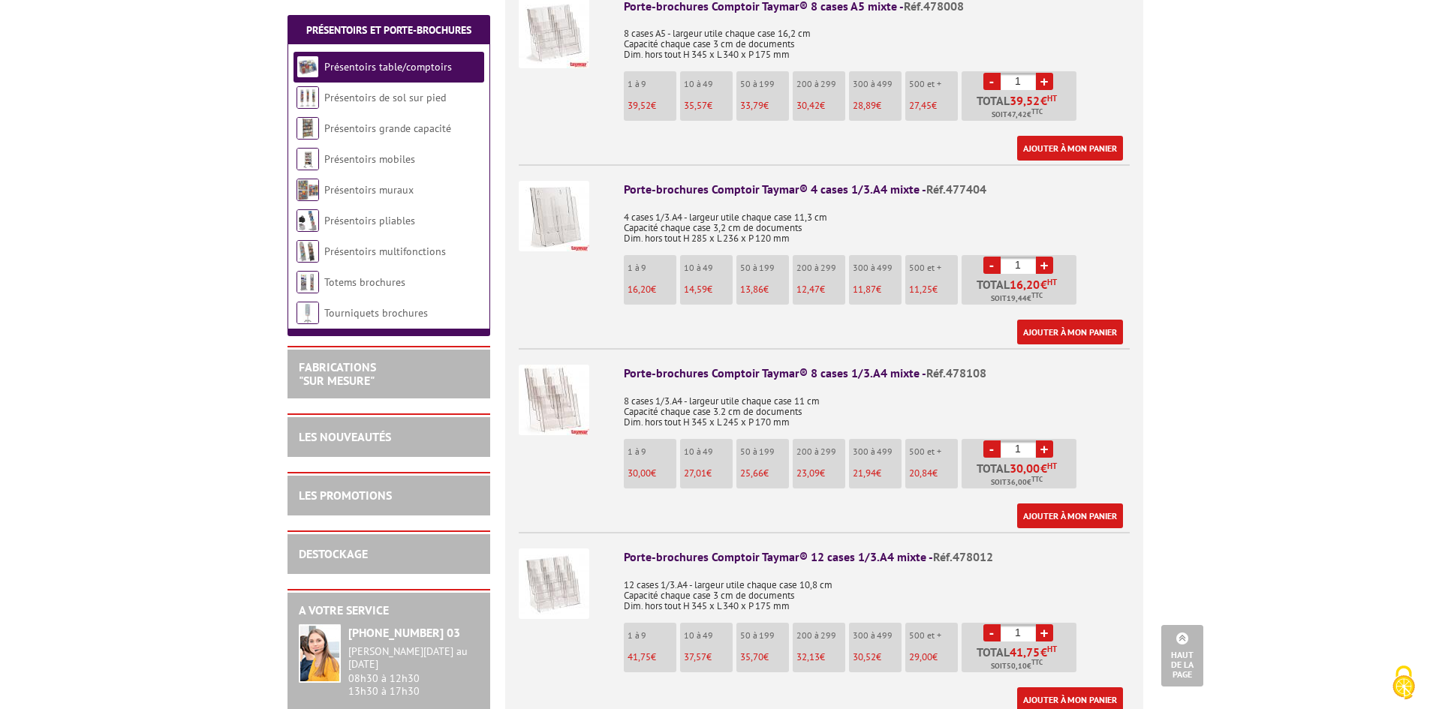
scroll to position [2628, 0]
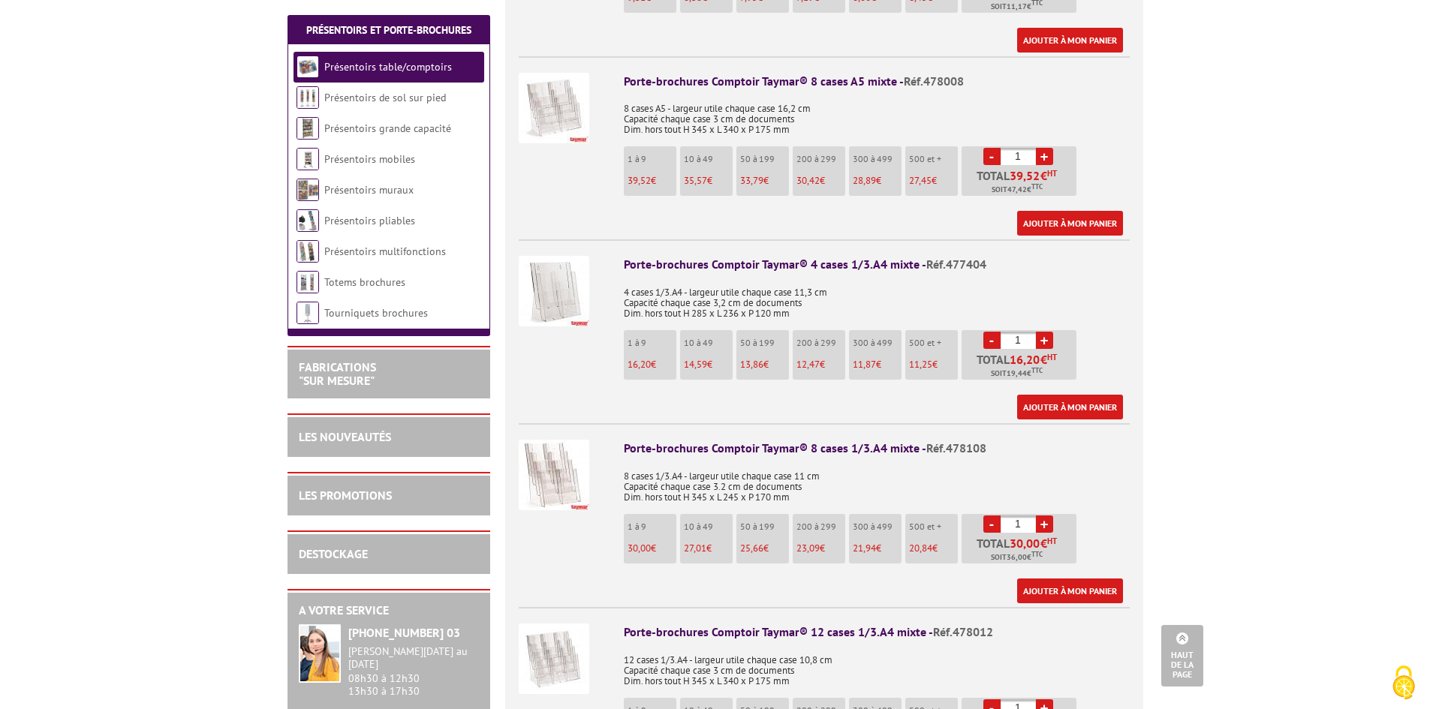
click at [1044, 516] on link "+" at bounding box center [1044, 524] width 17 height 17
type input "2"
click at [1059, 579] on link "Ajouter à mon panier" at bounding box center [1070, 591] width 106 height 25
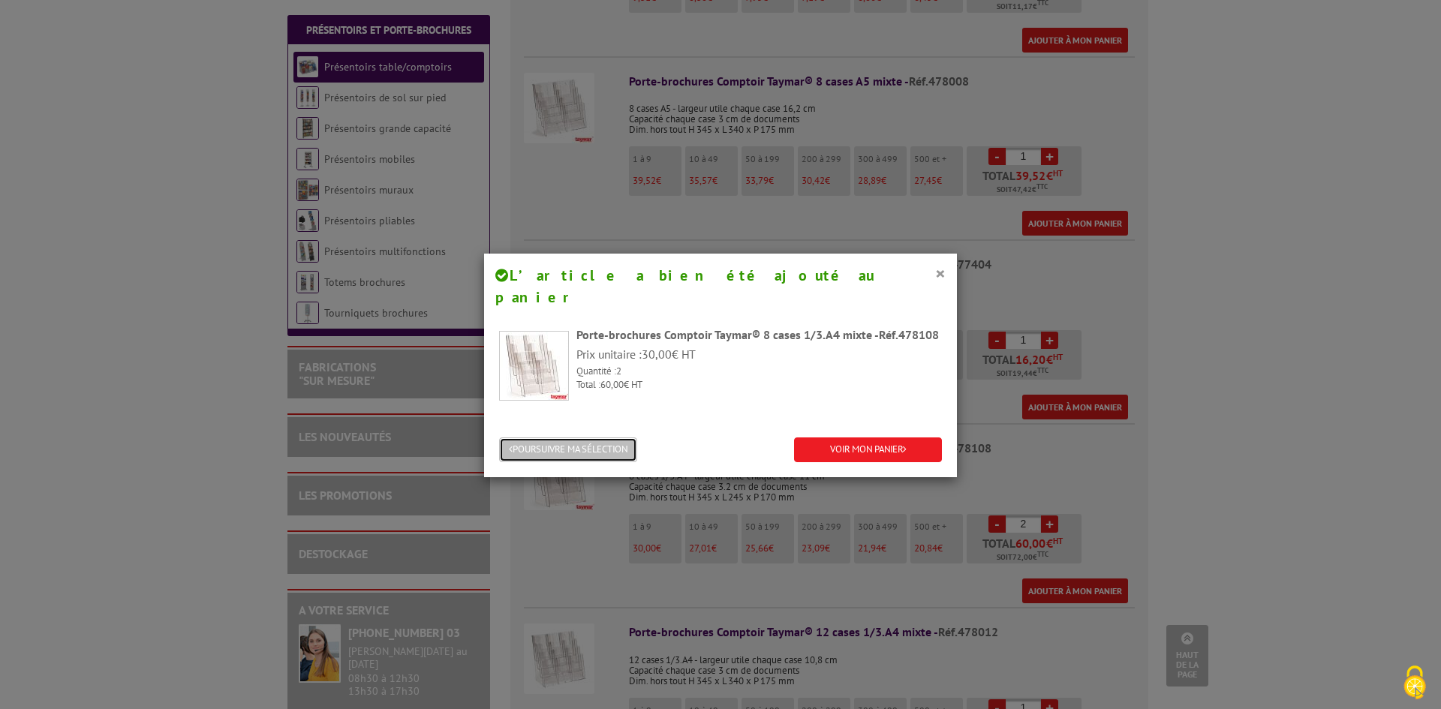
click at [541, 438] on button "POURSUIVRE MA SÉLECTION" at bounding box center [568, 450] width 138 height 25
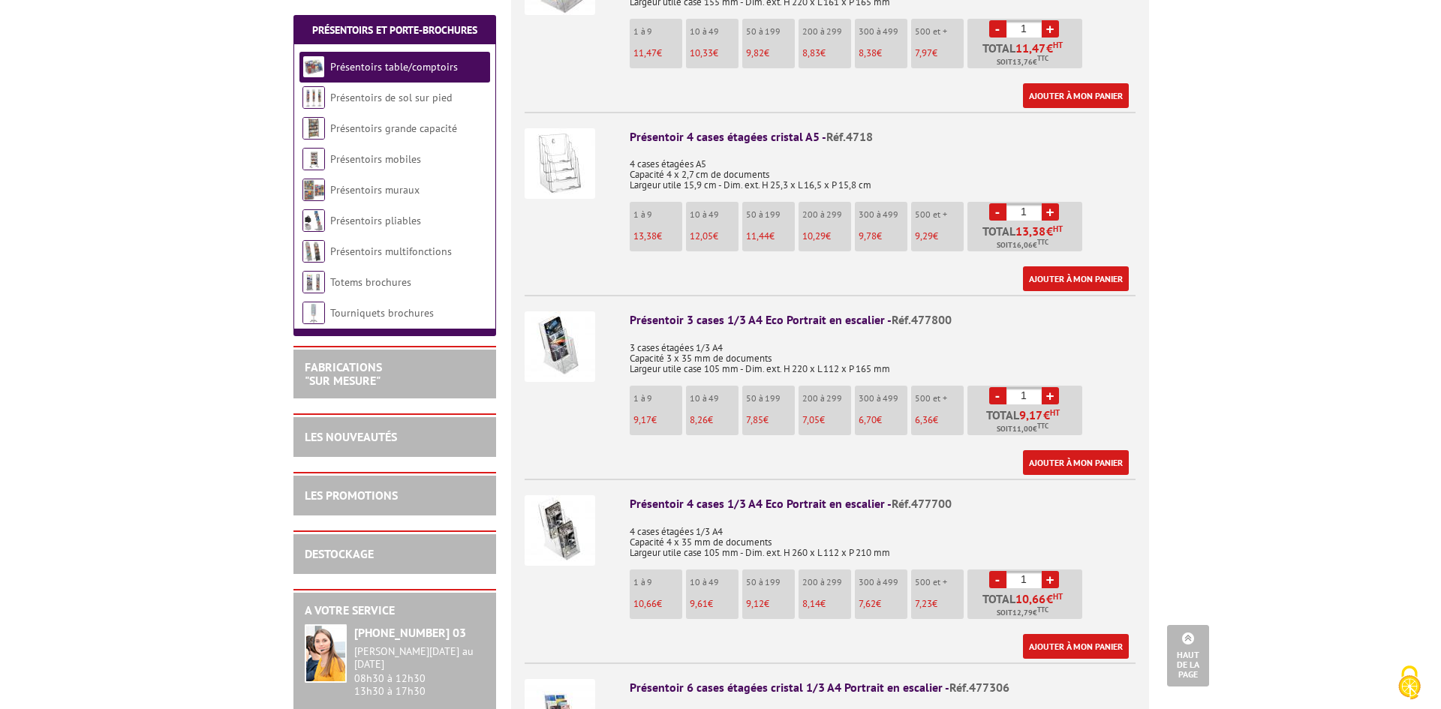
scroll to position [1126, 0]
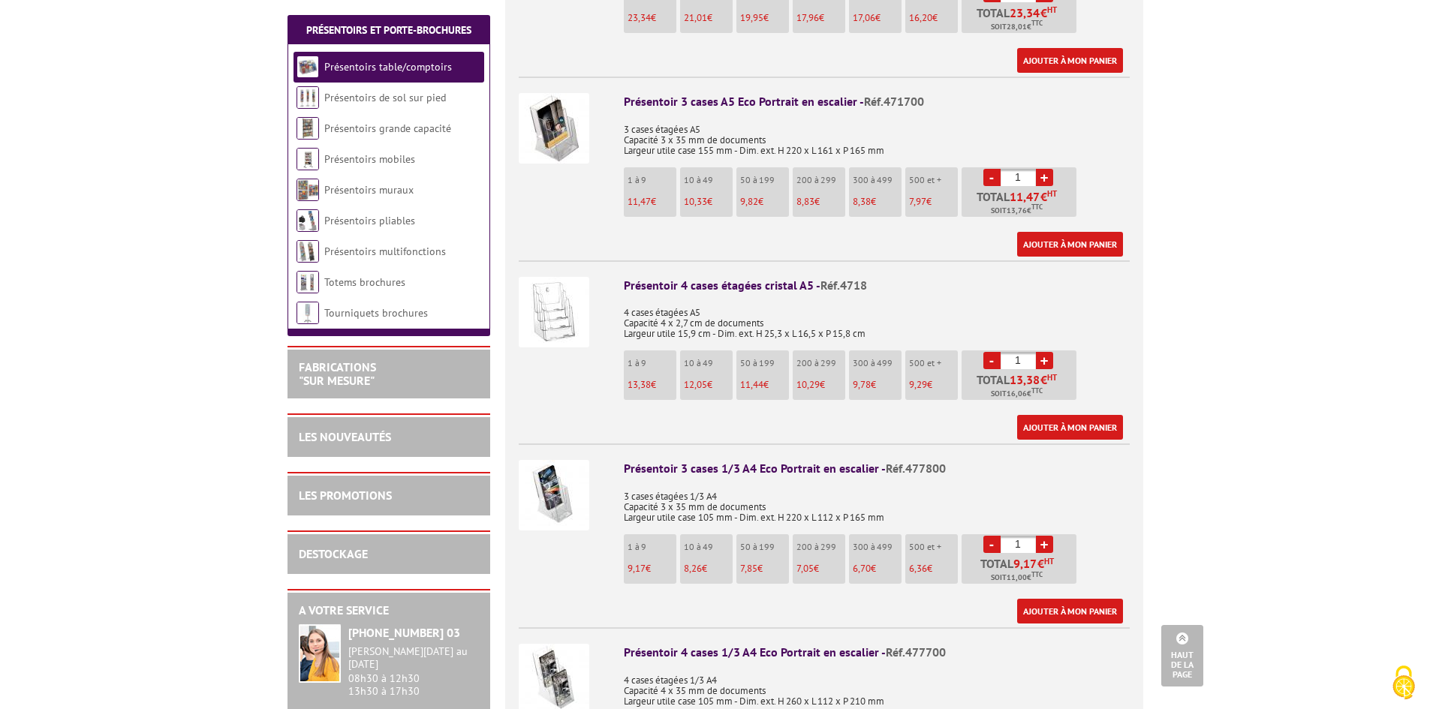
click at [1044, 352] on link "+" at bounding box center [1044, 360] width 17 height 17
type input "2"
click at [1052, 415] on link "Ajouter à mon panier" at bounding box center [1070, 427] width 106 height 25
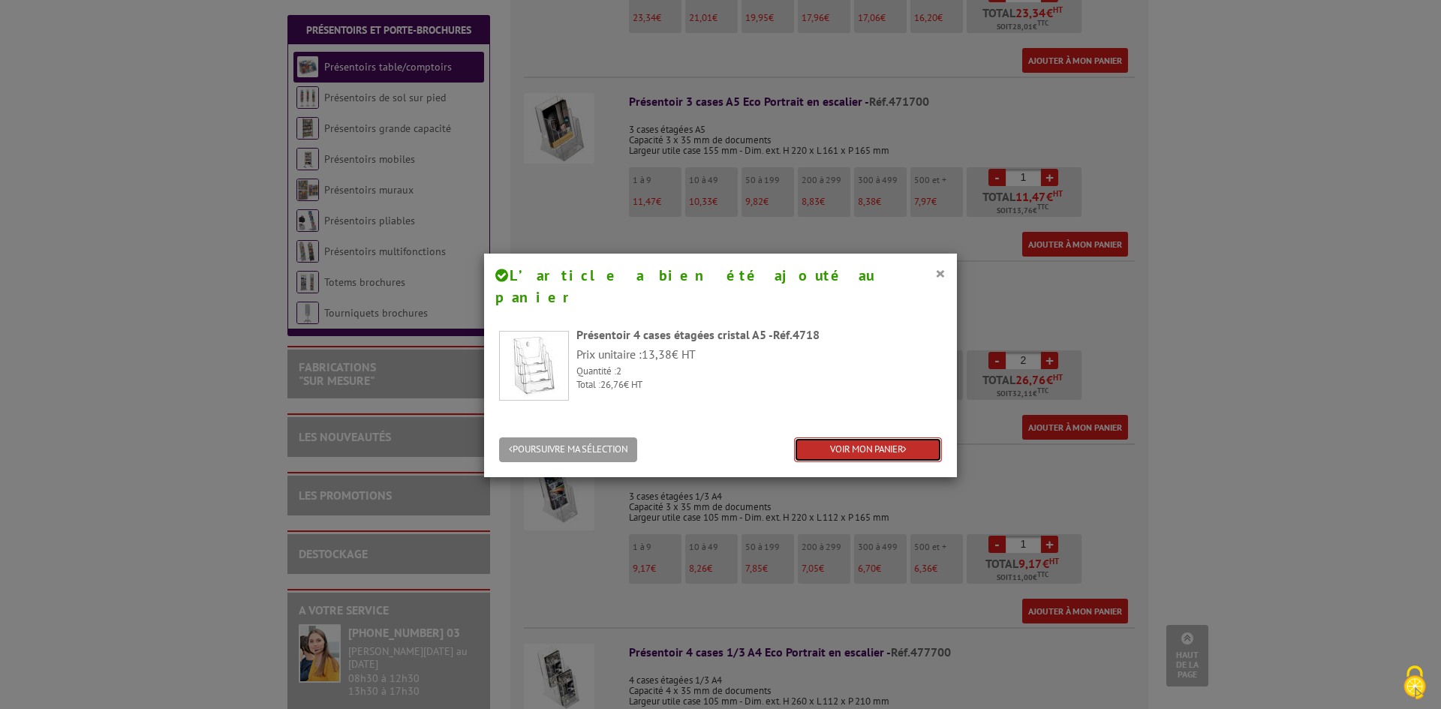
click at [809, 438] on link "VOIR MON PANIER" at bounding box center [868, 450] width 148 height 25
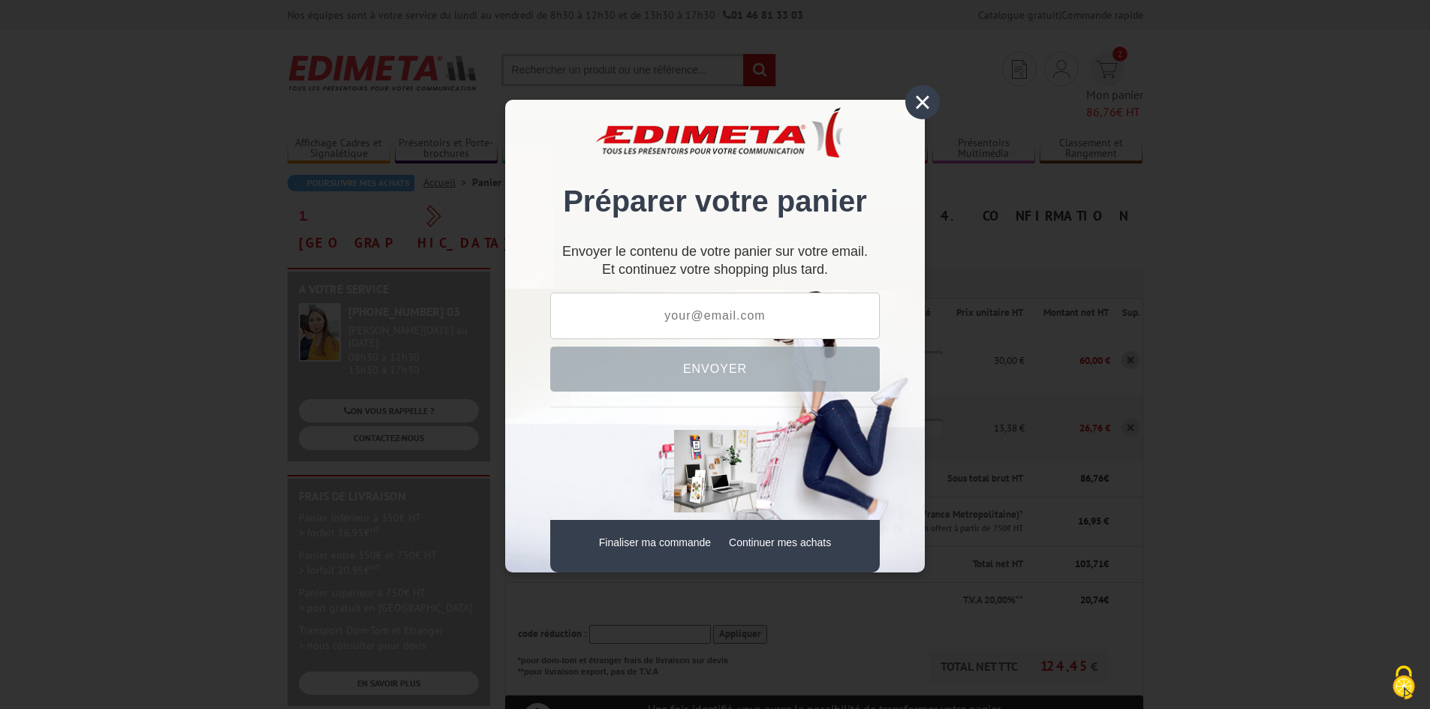
click at [923, 103] on div "×" at bounding box center [922, 102] width 35 height 35
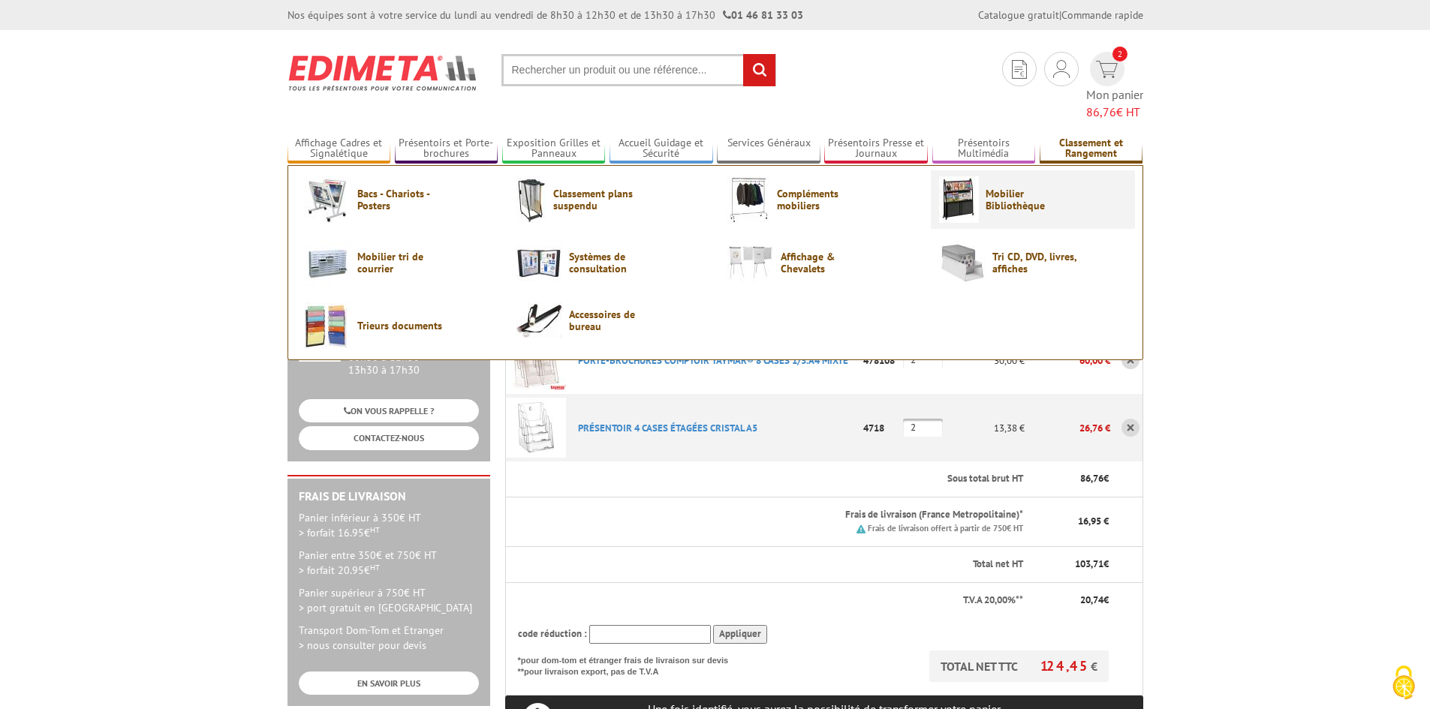
click at [1025, 188] on span "Mobilier Bibliothèque" at bounding box center [1031, 200] width 90 height 24
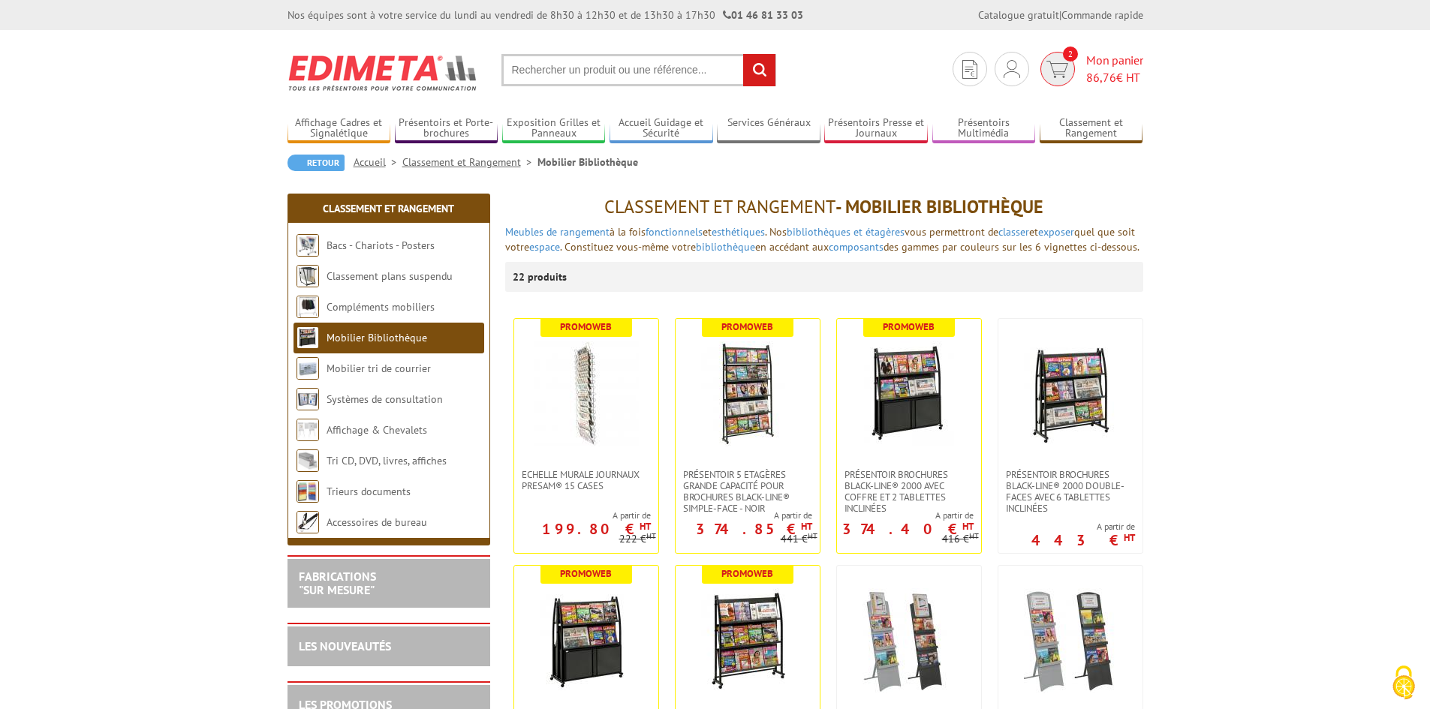
click at [1087, 70] on span "86,76" at bounding box center [1101, 77] width 30 height 15
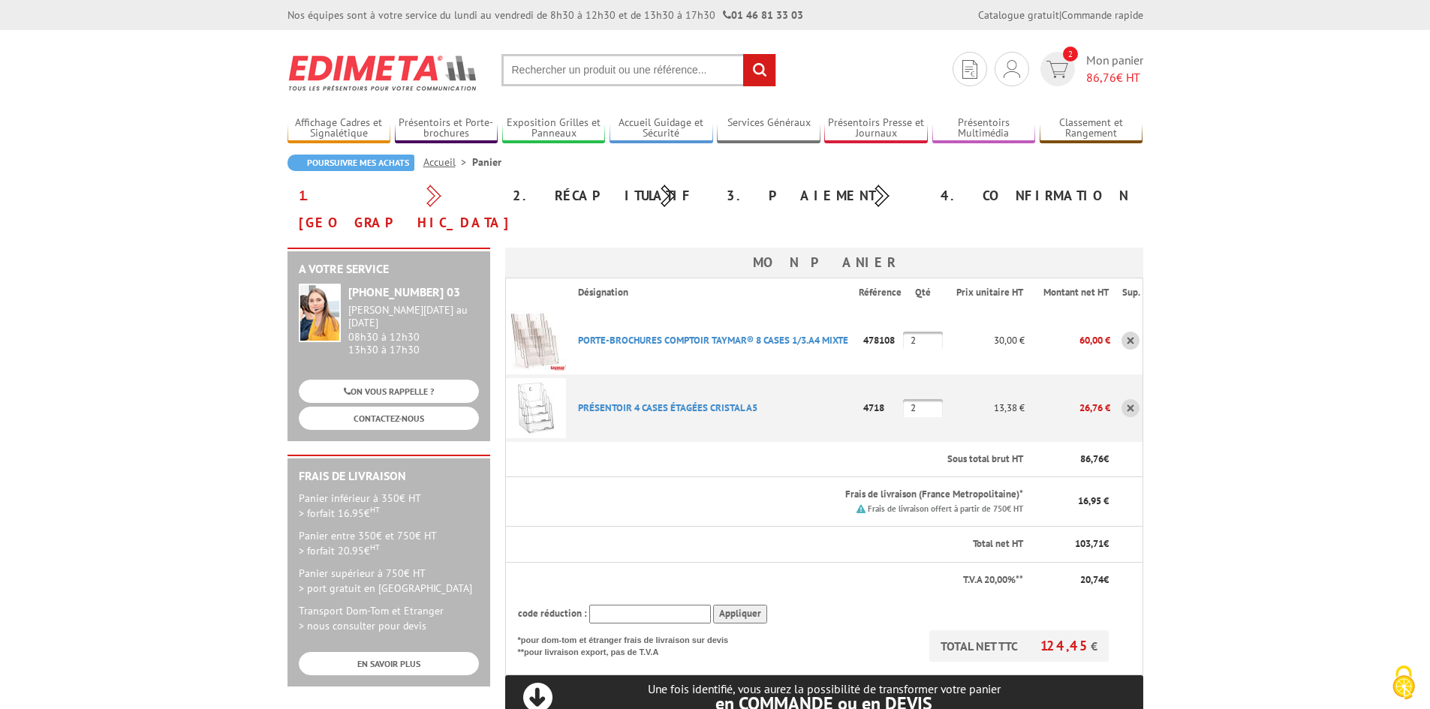
click at [926, 399] on input "2" at bounding box center [923, 408] width 40 height 18
type input "3"
